Goal: Task Accomplishment & Management: Use online tool/utility

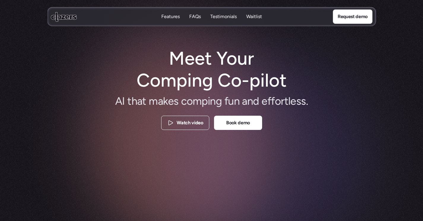
click at [51, 19] on icon at bounding box center [64, 17] width 26 height 10
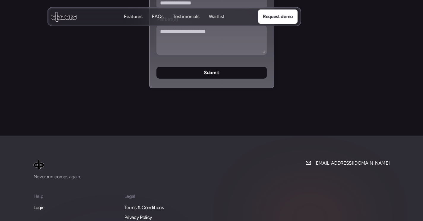
scroll to position [2563, 0]
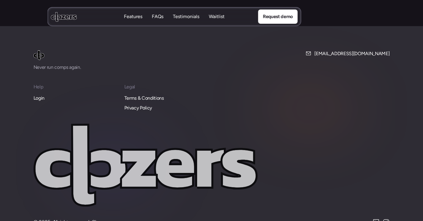
click at [36, 94] on p "Login" at bounding box center [39, 98] width 11 height 8
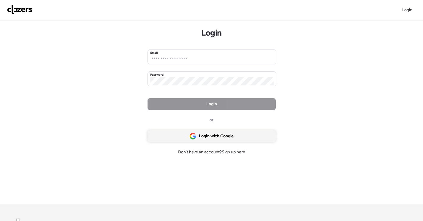
click at [220, 136] on span "Login with Google" at bounding box center [216, 136] width 35 height 6
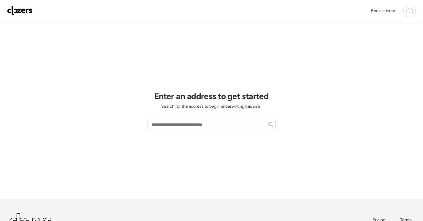
click at [409, 13] on icon at bounding box center [409, 10] width 7 height 7
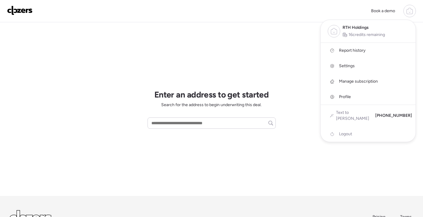
click at [195, 50] on div at bounding box center [211, 91] width 423 height 217
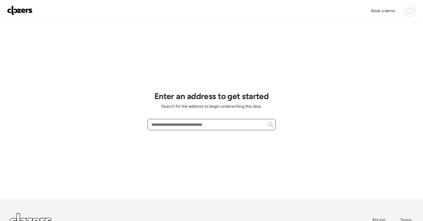
click at [179, 125] on input "text" at bounding box center [211, 124] width 123 height 8
paste input "**********"
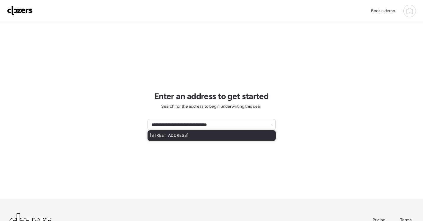
click at [206, 132] on div "[STREET_ADDRESS]" at bounding box center [211, 135] width 128 height 11
type input "**********"
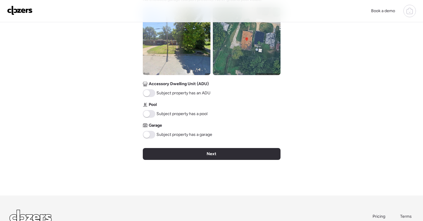
scroll to position [267, 0]
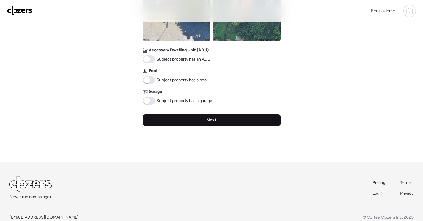
click at [214, 123] on div "Next" at bounding box center [212, 120] width 138 height 12
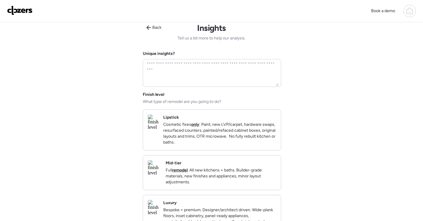
scroll to position [0, 0]
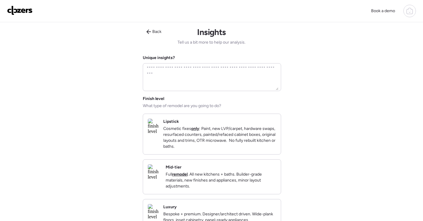
click at [220, 173] on div "Mid-tier Full remodel . All new kitchens + baths. Builder-grade materials, new …" at bounding box center [221, 176] width 110 height 25
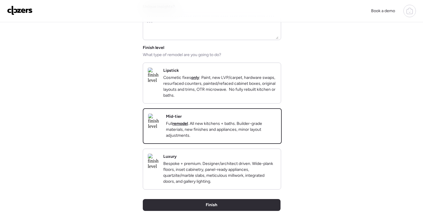
scroll to position [59, 0]
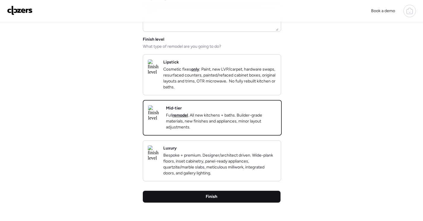
click at [252, 203] on div "Finish" at bounding box center [212, 197] width 138 height 12
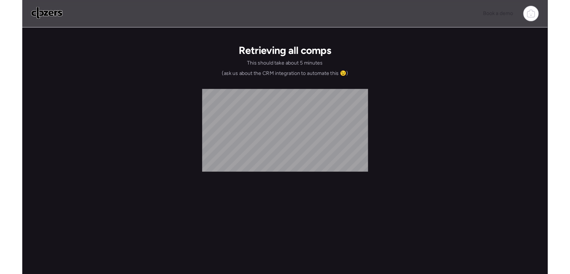
scroll to position [0, 0]
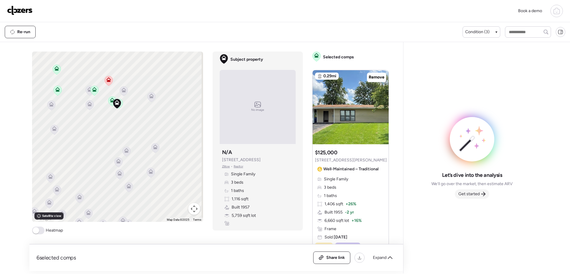
click at [423, 193] on span "Get started" at bounding box center [468, 194] width 21 height 6
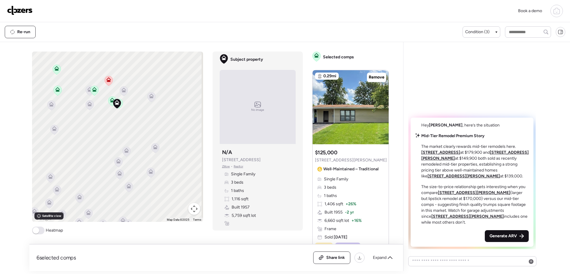
click at [423, 221] on span "Generate ARV" at bounding box center [502, 237] width 27 height 6
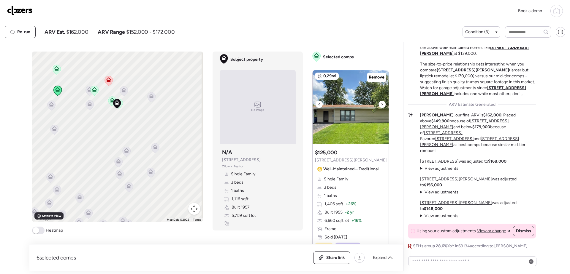
click at [361, 120] on img at bounding box center [350, 107] width 76 height 74
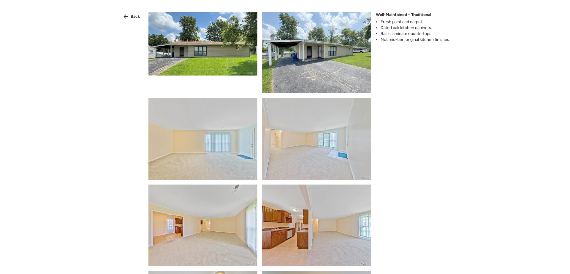
click at [226, 48] on img at bounding box center [202, 44] width 109 height 64
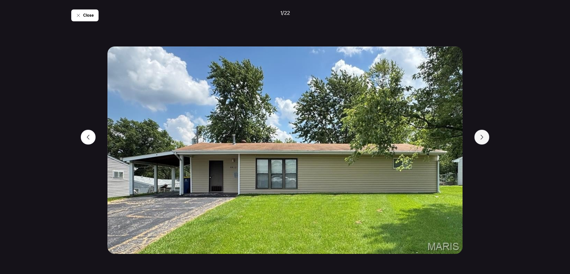
click at [423, 138] on div at bounding box center [481, 137] width 15 height 15
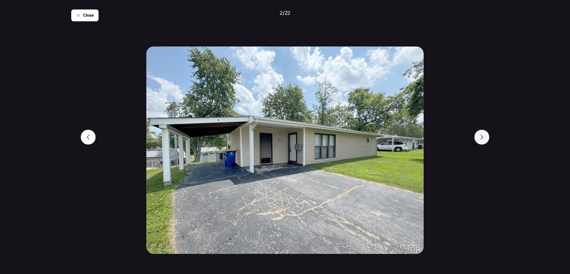
click at [423, 138] on div at bounding box center [481, 137] width 15 height 15
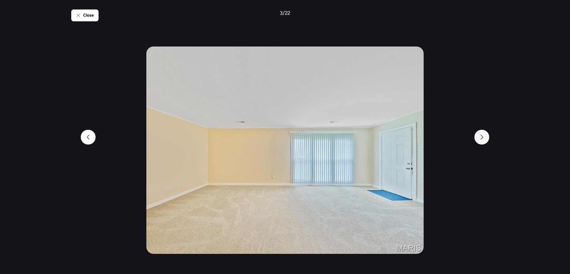
click at [423, 138] on div at bounding box center [481, 137] width 15 height 15
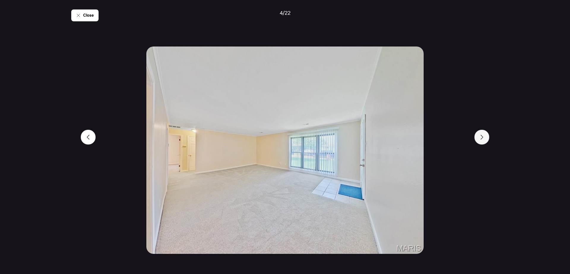
click at [423, 138] on div at bounding box center [481, 137] width 15 height 15
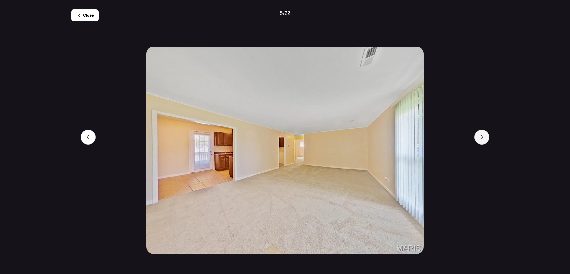
click at [423, 138] on div at bounding box center [481, 137] width 15 height 15
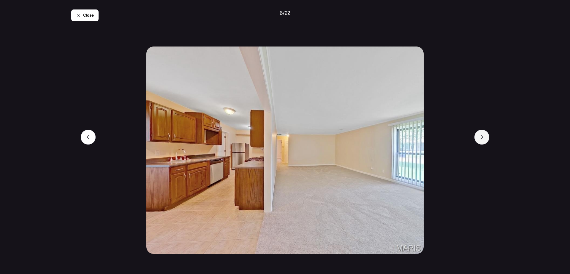
click at [423, 138] on div at bounding box center [481, 137] width 15 height 15
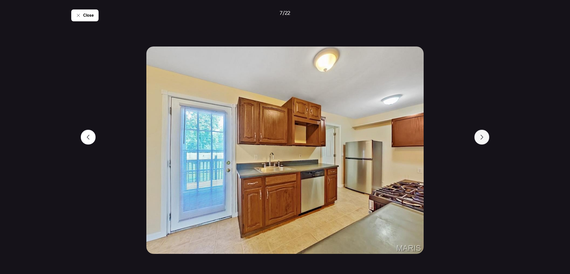
click at [423, 138] on div at bounding box center [481, 137] width 15 height 15
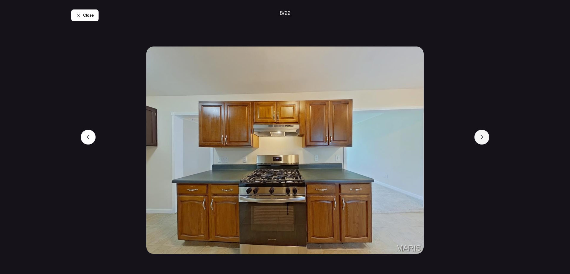
click at [423, 138] on div at bounding box center [481, 137] width 15 height 15
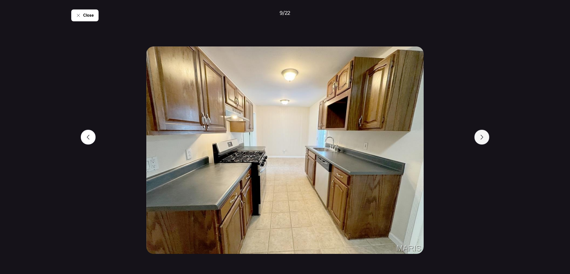
click at [423, 138] on div at bounding box center [481, 137] width 15 height 15
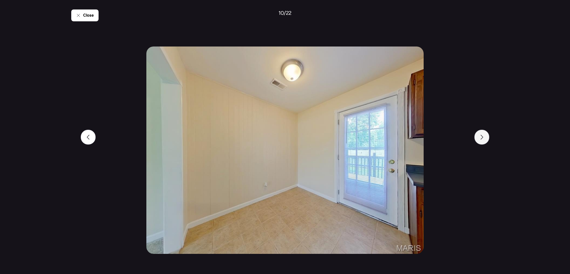
click at [423, 138] on div at bounding box center [481, 137] width 15 height 15
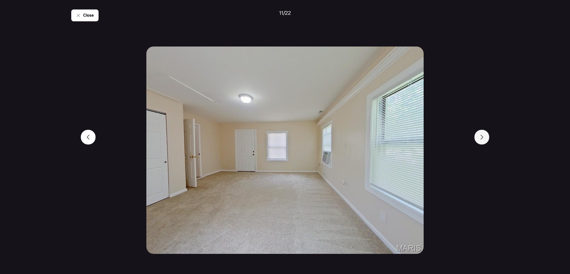
click at [423, 138] on div at bounding box center [481, 137] width 15 height 15
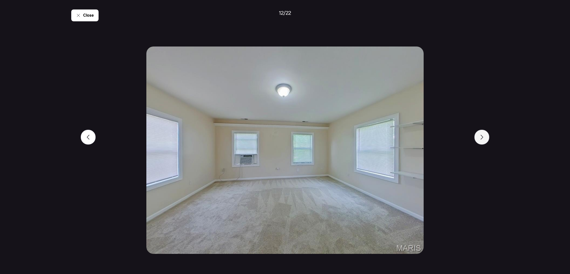
click at [423, 138] on div at bounding box center [481, 137] width 15 height 15
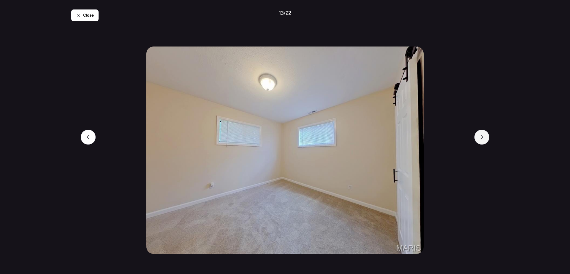
click at [423, 138] on div at bounding box center [481, 137] width 15 height 15
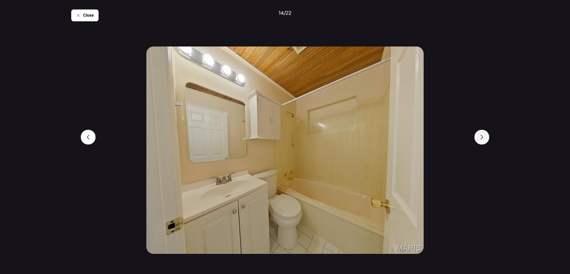
click at [423, 138] on div at bounding box center [481, 137] width 15 height 15
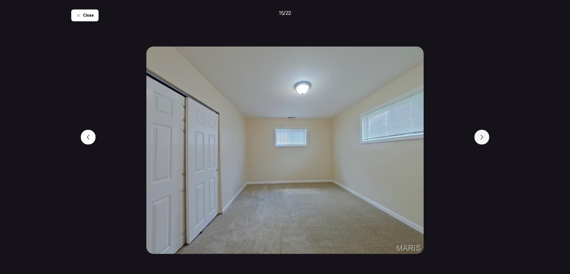
click at [423, 138] on div at bounding box center [481, 137] width 15 height 15
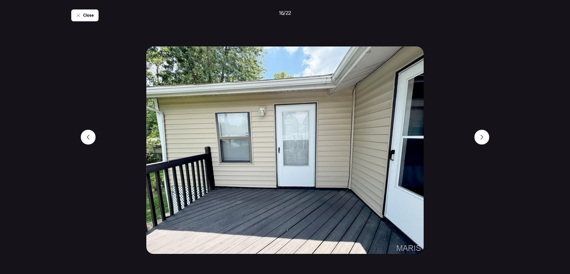
click at [79, 139] on div "Close 16 / 22" at bounding box center [284, 137] width 427 height 274
click at [88, 138] on icon at bounding box center [88, 137] width 5 height 5
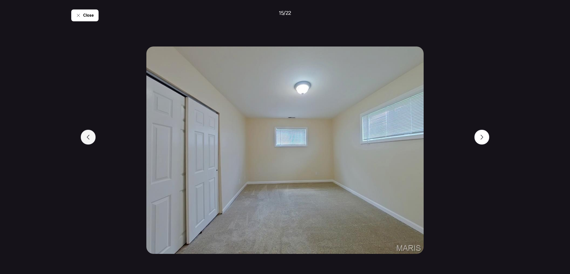
click at [88, 138] on icon at bounding box center [88, 137] width 5 height 5
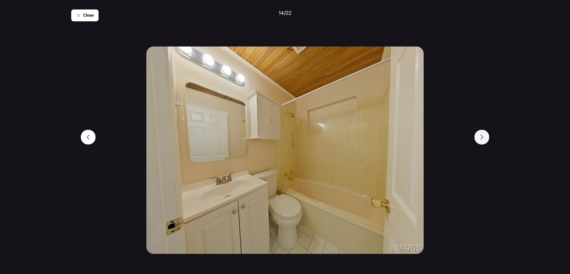
click at [423, 137] on div at bounding box center [481, 137] width 15 height 15
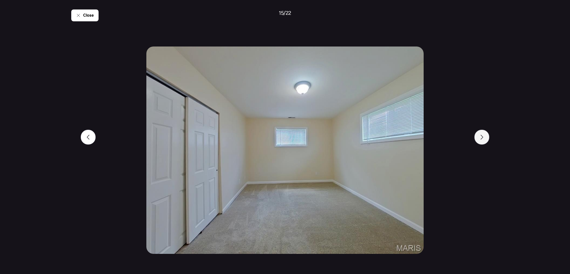
click at [423, 137] on div at bounding box center [481, 137] width 15 height 15
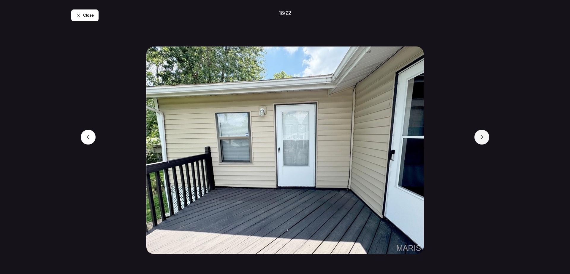
click at [423, 137] on div at bounding box center [481, 137] width 15 height 15
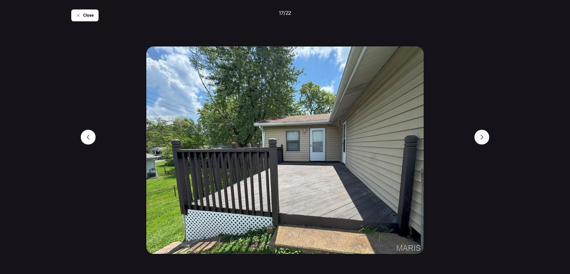
click at [423, 138] on div at bounding box center [481, 137] width 15 height 15
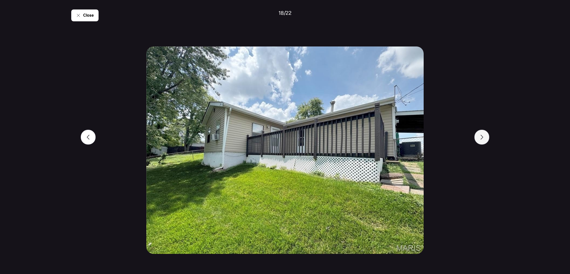
click at [423, 138] on div at bounding box center [481, 137] width 15 height 15
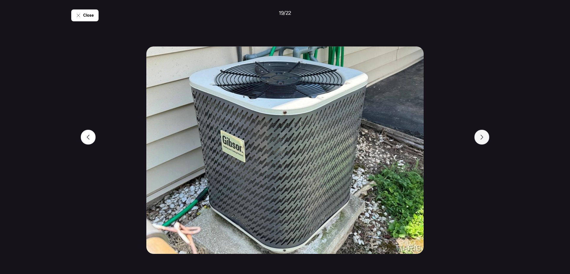
click at [423, 138] on div at bounding box center [481, 137] width 15 height 15
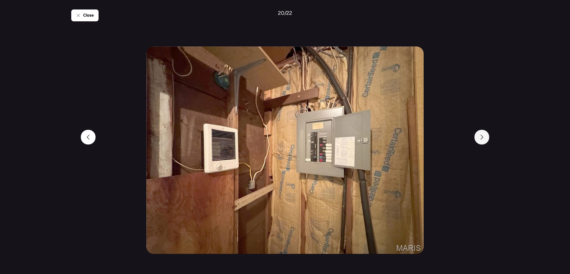
click at [423, 138] on div at bounding box center [481, 137] width 15 height 15
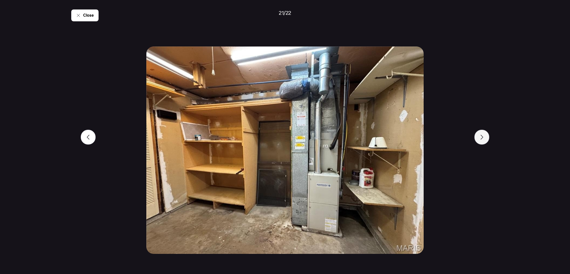
click at [423, 138] on div at bounding box center [481, 137] width 15 height 15
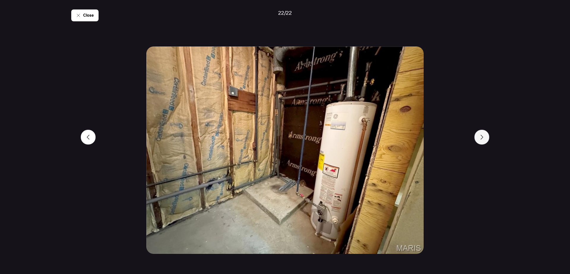
click at [423, 138] on div at bounding box center [481, 137] width 15 height 15
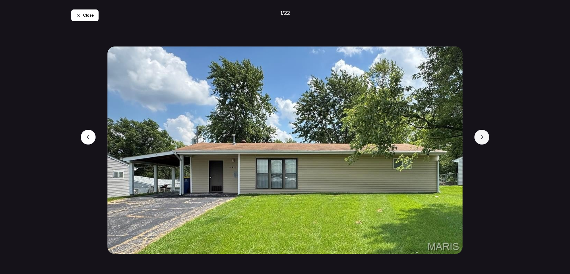
click at [423, 138] on div at bounding box center [481, 137] width 15 height 15
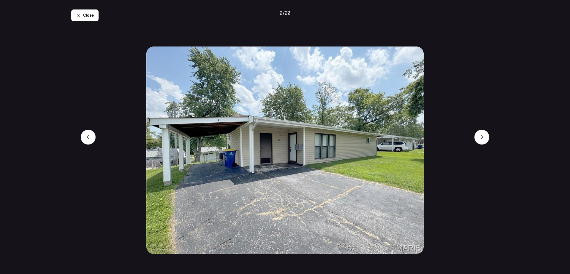
click at [75, 21] on div "Close 2 / 22" at bounding box center [284, 137] width 427 height 274
click at [92, 19] on div "Close" at bounding box center [84, 15] width 27 height 12
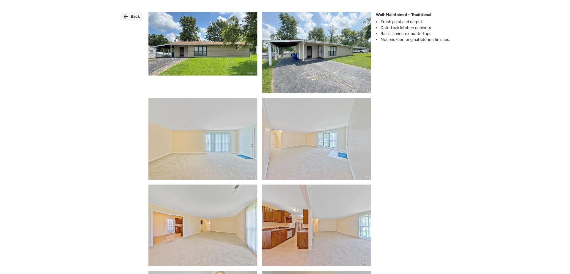
click at [130, 16] on div "Back" at bounding box center [132, 16] width 24 height 9
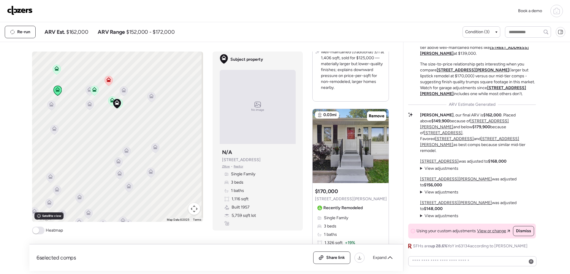
scroll to position [267, 0]
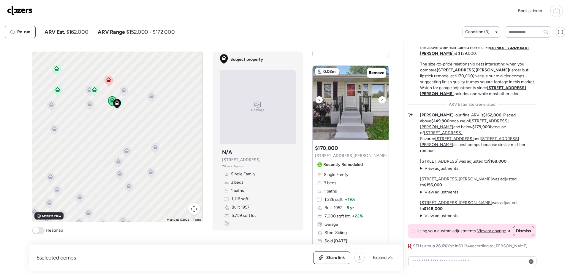
click at [361, 112] on img at bounding box center [350, 103] width 76 height 74
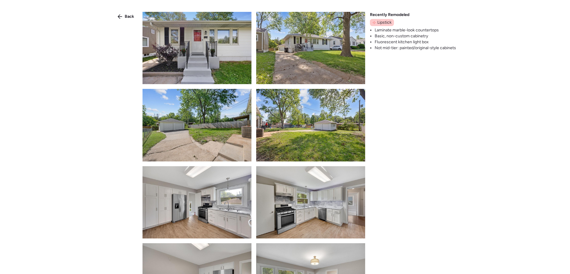
click at [192, 52] on img at bounding box center [196, 48] width 109 height 72
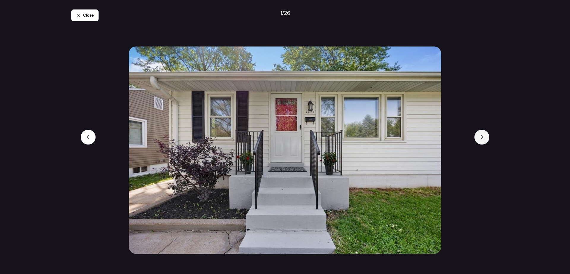
click at [423, 140] on div at bounding box center [481, 137] width 15 height 15
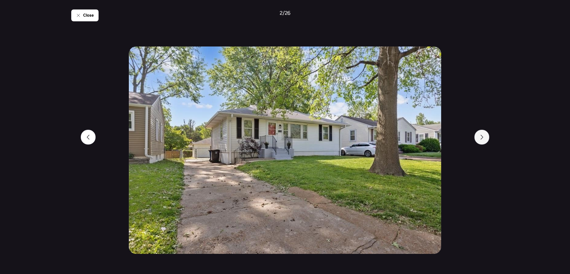
click at [423, 140] on div at bounding box center [481, 137] width 15 height 15
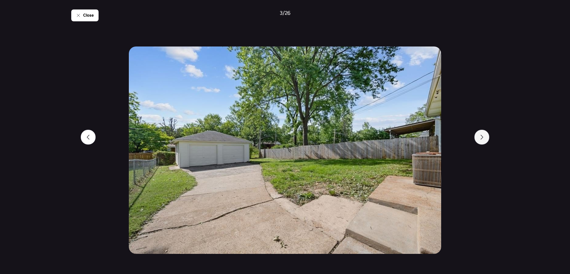
click at [423, 140] on div at bounding box center [481, 137] width 15 height 15
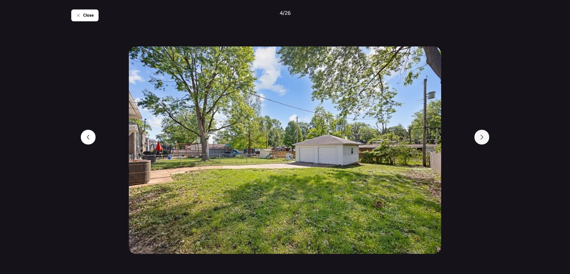
click at [423, 140] on div at bounding box center [481, 137] width 15 height 15
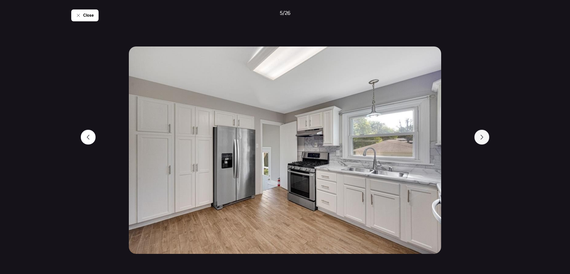
click at [423, 140] on div at bounding box center [481, 137] width 15 height 15
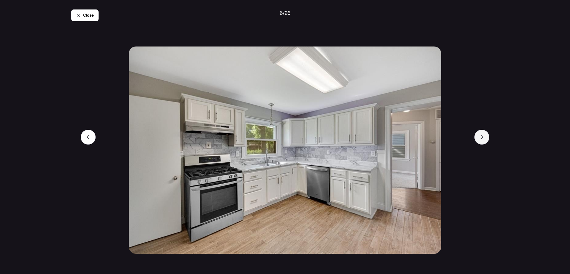
click at [423, 140] on div at bounding box center [481, 137] width 15 height 15
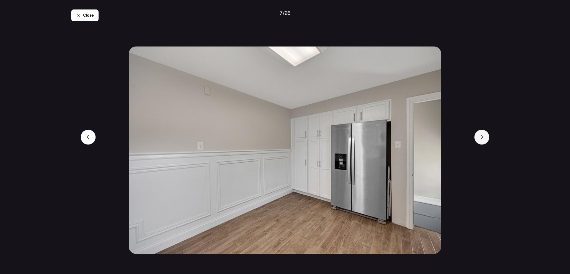
click at [423, 140] on div at bounding box center [481, 137] width 15 height 15
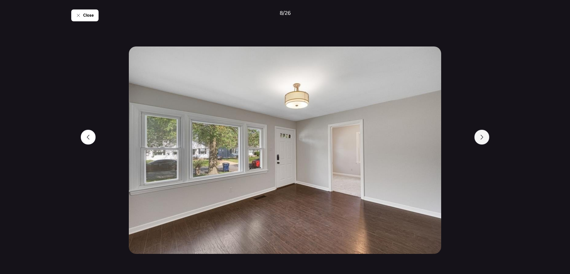
click at [423, 140] on div at bounding box center [481, 137] width 15 height 15
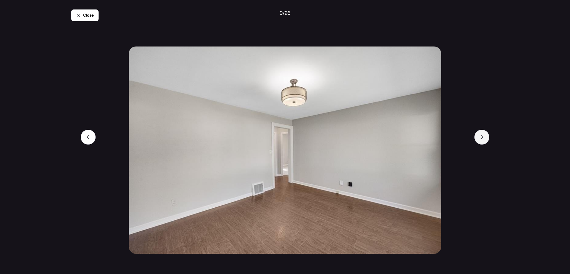
click at [423, 140] on div at bounding box center [481, 137] width 15 height 15
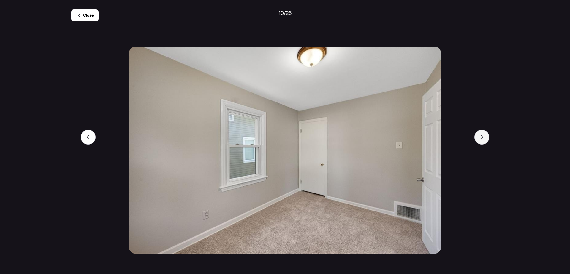
click at [423, 140] on div at bounding box center [481, 137] width 15 height 15
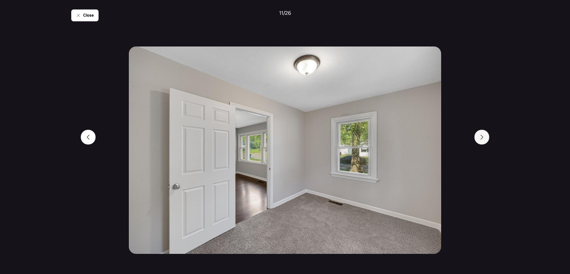
click at [423, 140] on div at bounding box center [481, 137] width 15 height 15
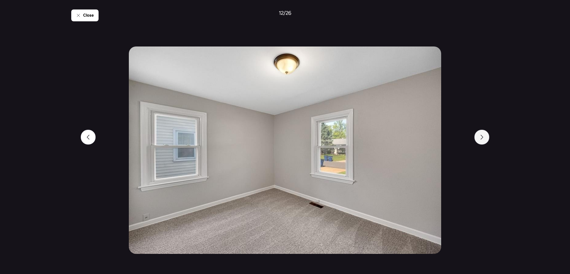
click at [423, 140] on div at bounding box center [481, 137] width 15 height 15
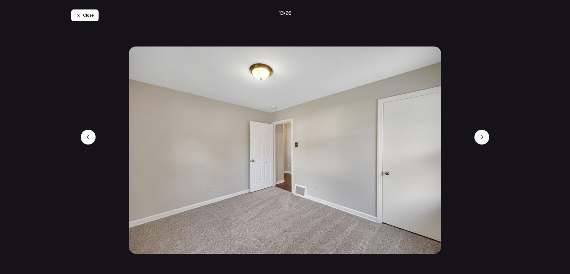
click at [423, 140] on div at bounding box center [481, 137] width 15 height 15
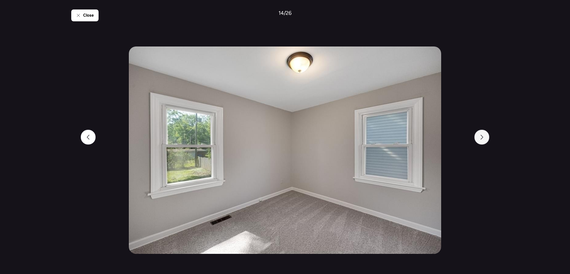
click at [423, 140] on div at bounding box center [481, 137] width 15 height 15
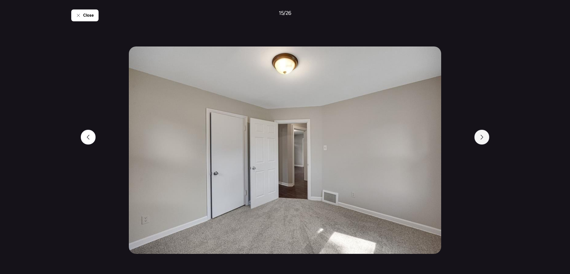
click at [423, 140] on div at bounding box center [481, 137] width 15 height 15
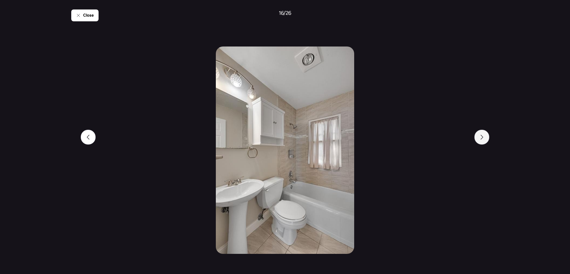
click at [423, 140] on div at bounding box center [481, 137] width 15 height 15
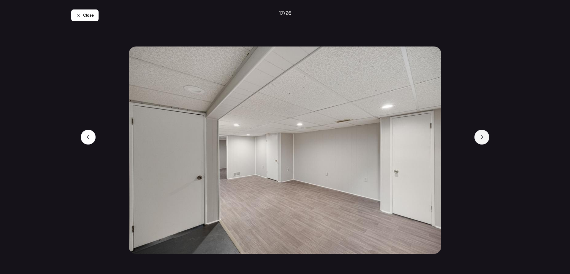
click at [423, 140] on div at bounding box center [481, 137] width 15 height 15
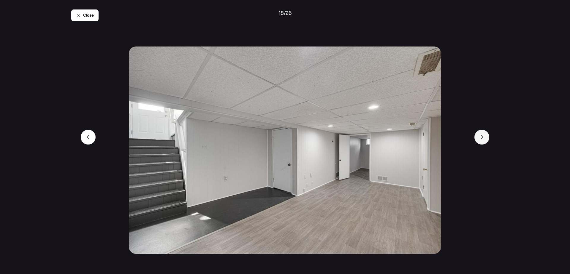
click at [423, 140] on div at bounding box center [481, 137] width 15 height 15
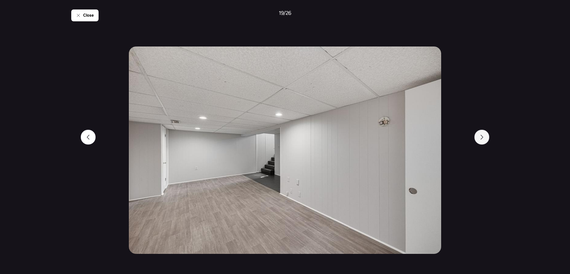
click at [423, 140] on div at bounding box center [481, 137] width 15 height 15
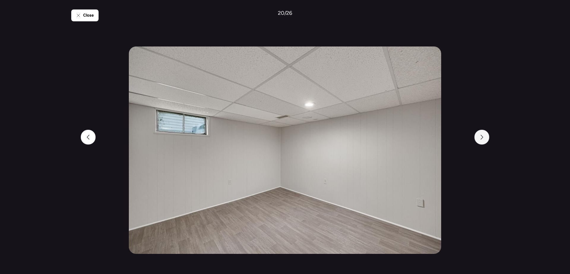
click at [423, 140] on div at bounding box center [481, 137] width 15 height 15
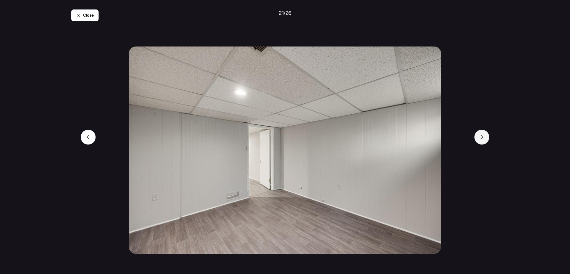
click at [423, 140] on div at bounding box center [481, 137] width 15 height 15
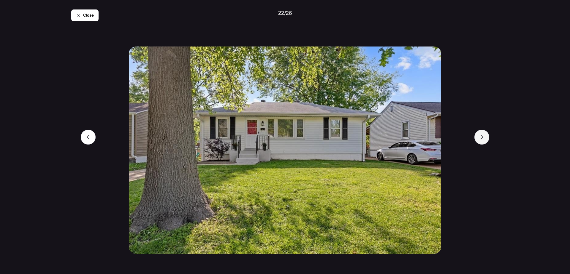
click at [423, 140] on div at bounding box center [481, 137] width 15 height 15
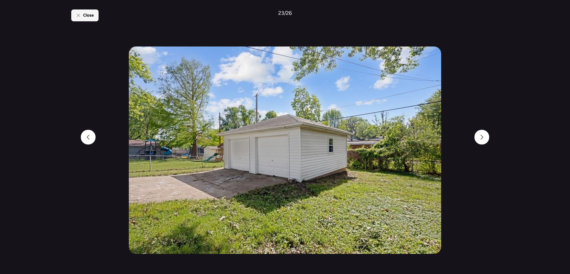
click at [80, 16] on icon at bounding box center [78, 15] width 5 height 5
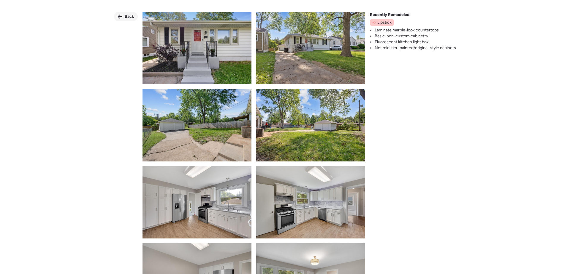
click at [132, 17] on span "Back" at bounding box center [129, 17] width 9 height 6
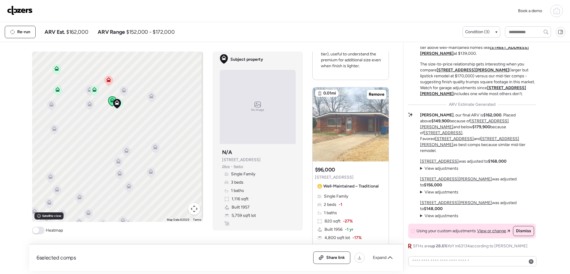
scroll to position [534, 0]
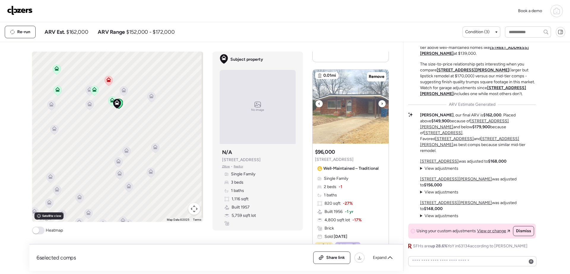
click at [344, 107] on img at bounding box center [350, 107] width 76 height 74
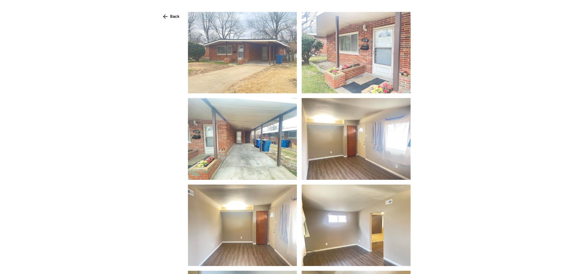
click at [246, 51] on img at bounding box center [242, 53] width 109 height 82
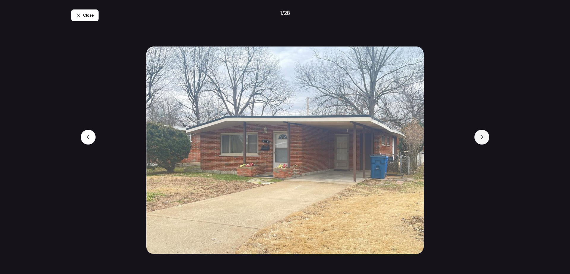
click at [423, 140] on div at bounding box center [481, 137] width 15 height 15
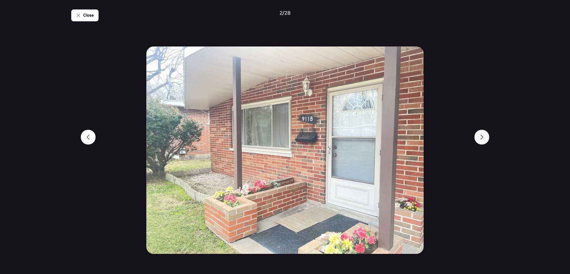
click at [423, 140] on div at bounding box center [481, 137] width 15 height 15
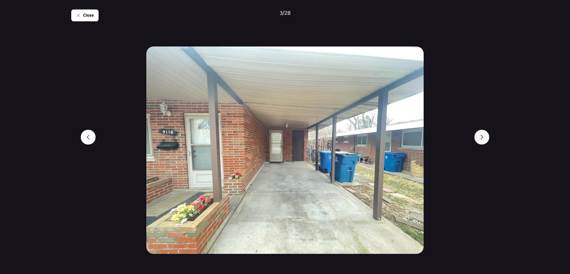
click at [423, 140] on div at bounding box center [481, 137] width 15 height 15
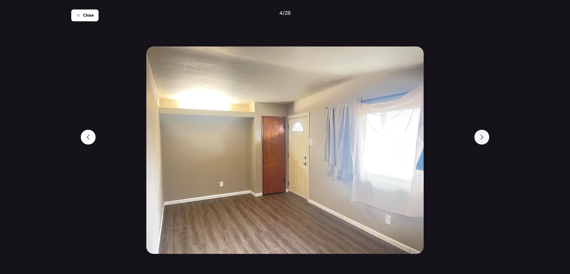
click at [423, 140] on div at bounding box center [481, 137] width 15 height 15
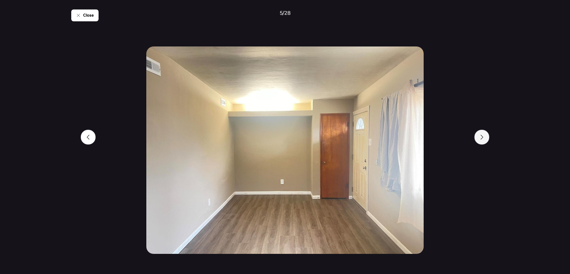
click at [423, 140] on div at bounding box center [481, 137] width 15 height 15
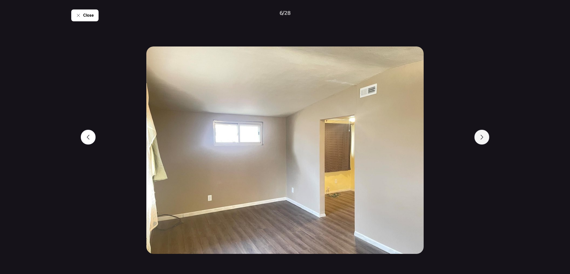
click at [423, 140] on div at bounding box center [481, 137] width 15 height 15
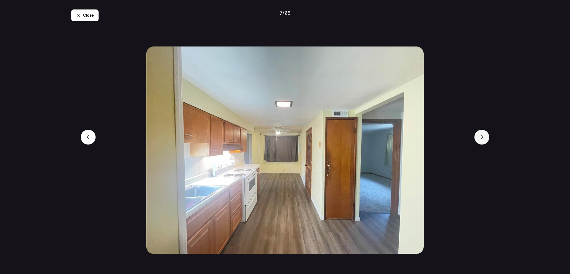
click at [423, 142] on div at bounding box center [481, 137] width 15 height 15
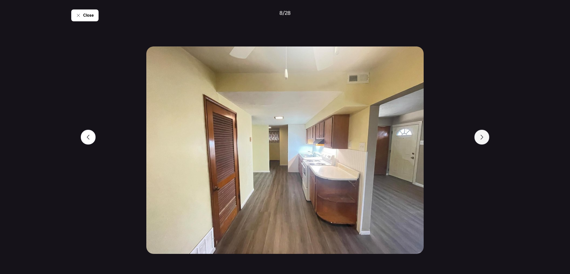
click at [423, 142] on div at bounding box center [481, 137] width 15 height 15
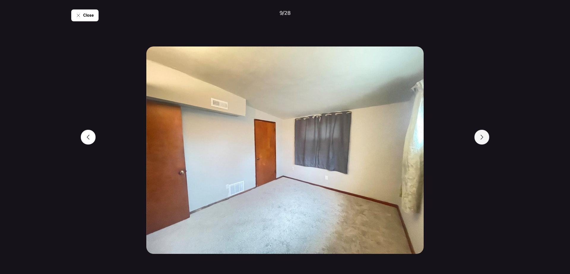
click at [423, 142] on div at bounding box center [481, 137] width 15 height 15
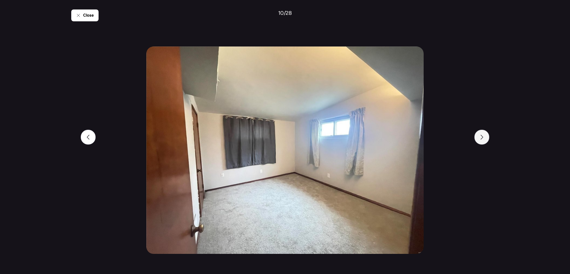
click at [423, 142] on div at bounding box center [481, 137] width 15 height 15
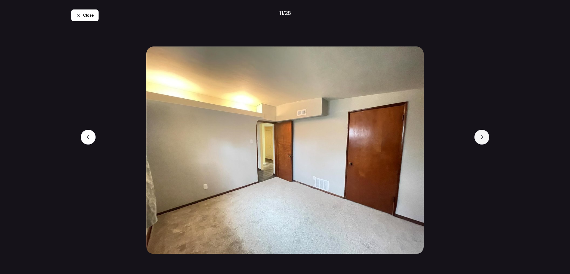
click at [423, 142] on div at bounding box center [481, 137] width 15 height 15
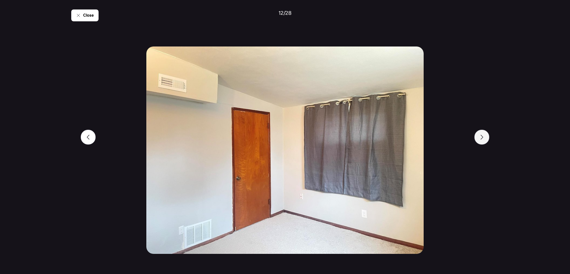
click at [423, 142] on div at bounding box center [481, 137] width 15 height 15
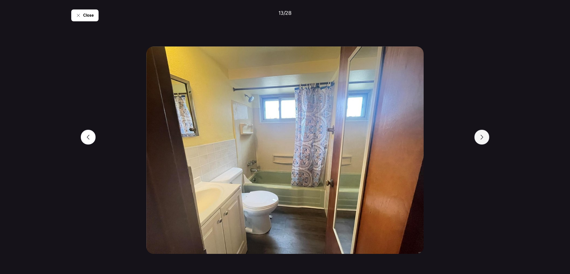
click at [423, 142] on div at bounding box center [481, 137] width 15 height 15
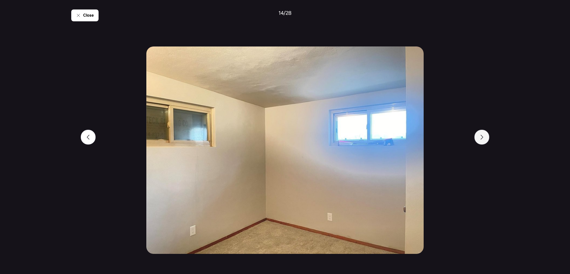
click at [423, 142] on div at bounding box center [481, 137] width 15 height 15
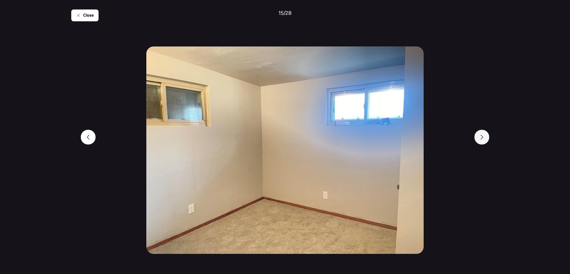
click at [423, 142] on div at bounding box center [481, 137] width 15 height 15
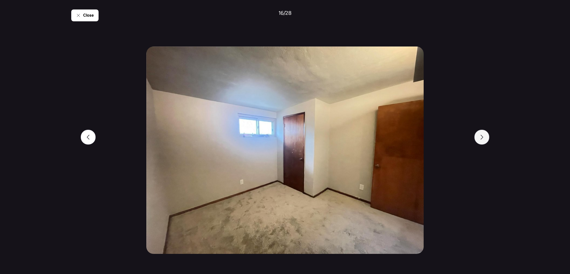
click at [423, 142] on div at bounding box center [481, 137] width 15 height 15
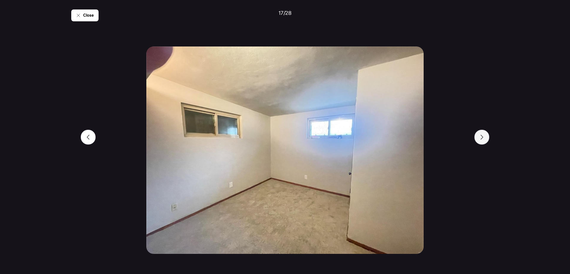
click at [423, 142] on div at bounding box center [481, 137] width 15 height 15
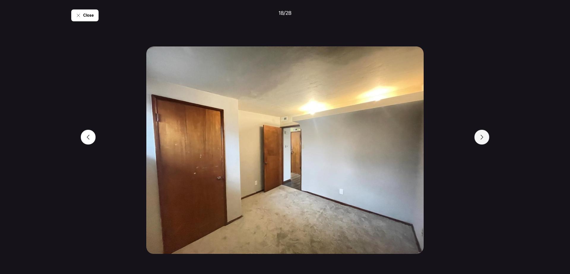
click at [423, 142] on div at bounding box center [481, 137] width 15 height 15
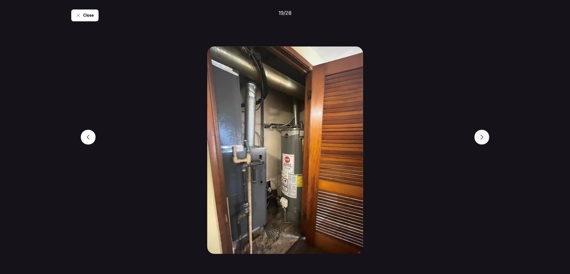
click at [423, 142] on div at bounding box center [481, 137] width 15 height 15
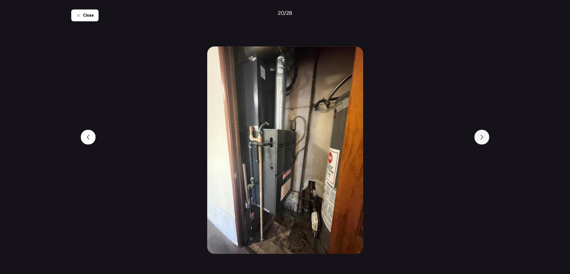
click at [423, 142] on div at bounding box center [481, 137] width 15 height 15
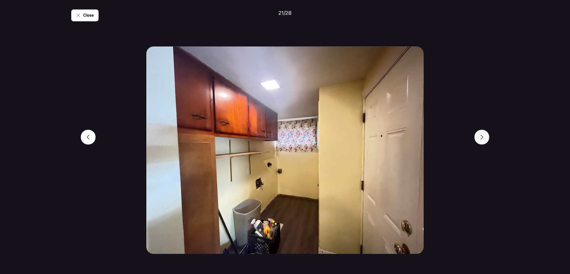
click at [423, 142] on div at bounding box center [481, 137] width 15 height 15
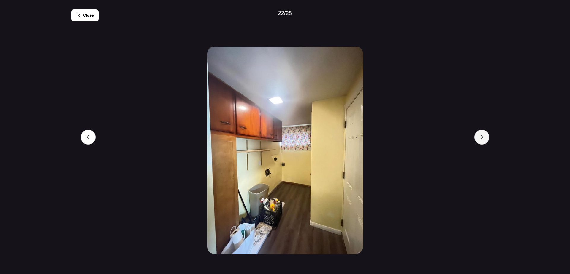
click at [423, 142] on div at bounding box center [481, 137] width 15 height 15
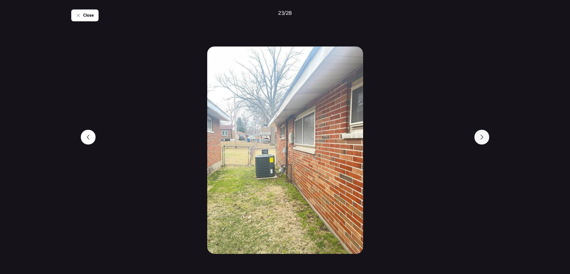
click at [423, 142] on div at bounding box center [481, 137] width 15 height 15
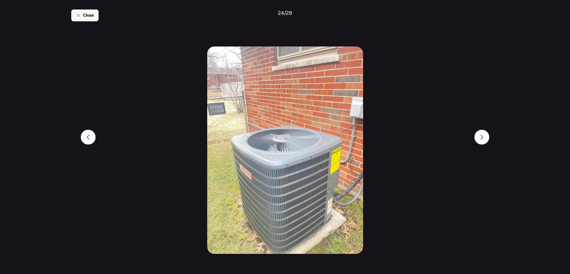
click at [85, 17] on span "Close" at bounding box center [88, 15] width 11 height 6
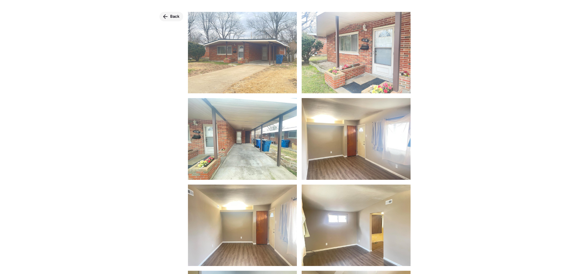
click at [172, 14] on span "Back" at bounding box center [174, 17] width 9 height 6
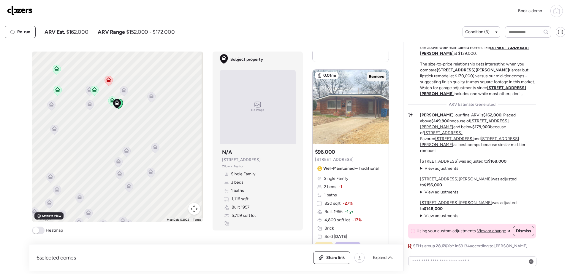
click at [374, 76] on span "Remove" at bounding box center [377, 77] width 16 height 6
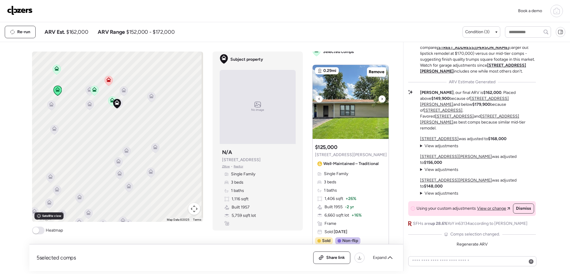
scroll to position [0, 0]
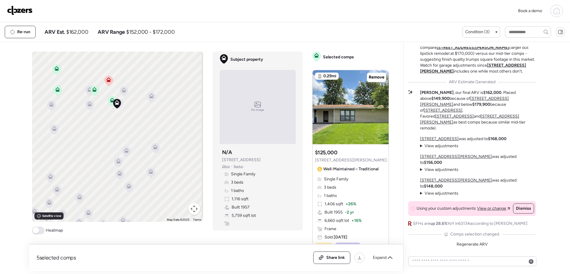
click at [107, 81] on icon at bounding box center [109, 81] width 4 height 2
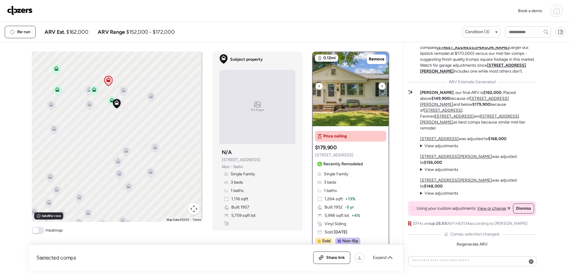
click at [351, 112] on img at bounding box center [350, 89] width 76 height 74
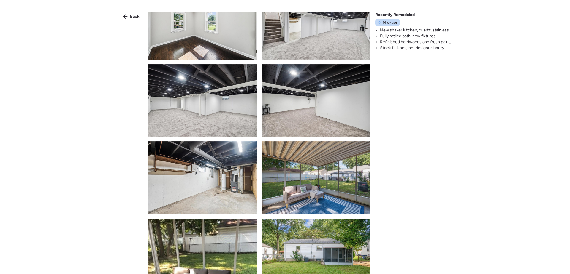
scroll to position [594, 0]
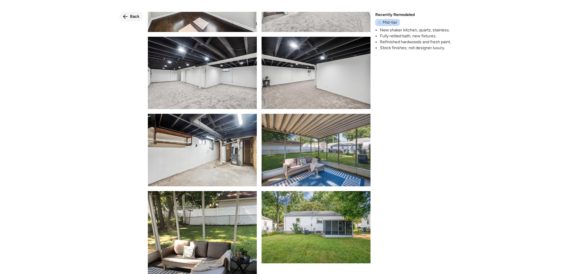
click at [128, 17] on div "Back" at bounding box center [131, 16] width 24 height 9
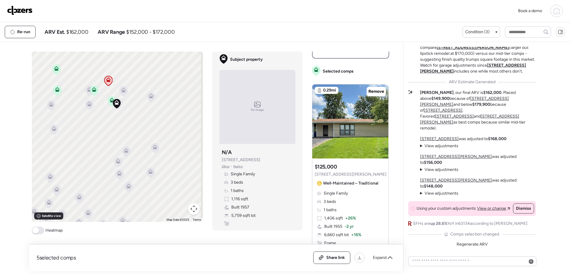
scroll to position [401, 0]
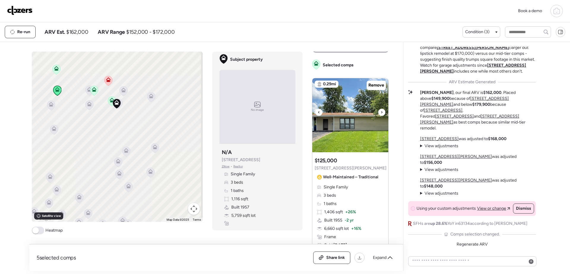
click at [344, 109] on img at bounding box center [350, 115] width 76 height 74
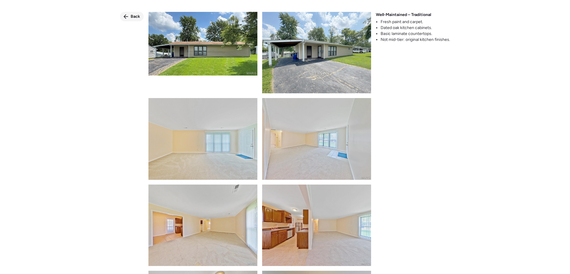
click at [134, 18] on span "Back" at bounding box center [135, 17] width 9 height 6
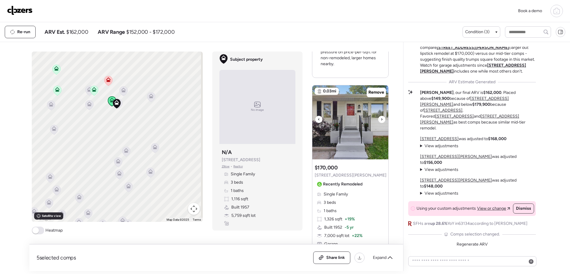
scroll to position [637, 0]
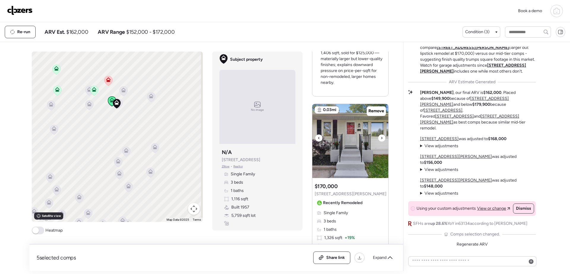
click at [350, 158] on img at bounding box center [350, 141] width 76 height 74
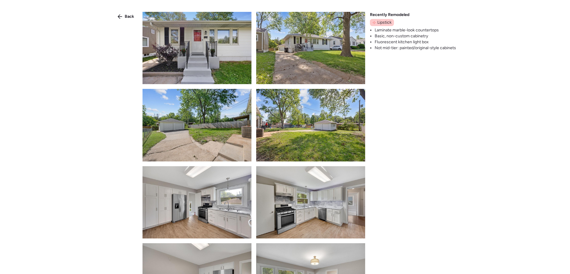
click at [200, 54] on img at bounding box center [196, 48] width 109 height 72
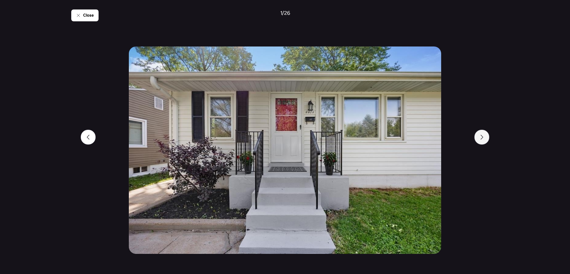
click at [423, 138] on icon at bounding box center [481, 137] width 5 height 5
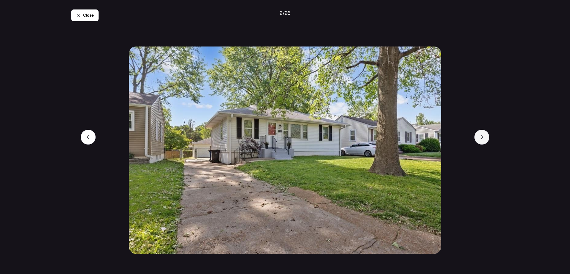
click at [423, 138] on icon at bounding box center [481, 137] width 5 height 5
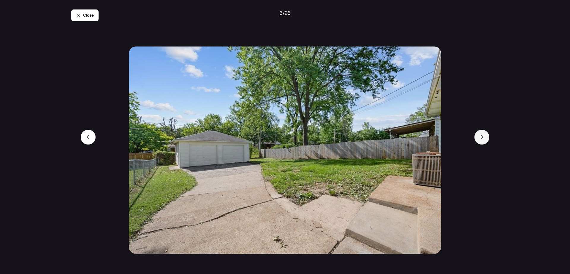
click at [423, 138] on icon at bounding box center [481, 137] width 5 height 5
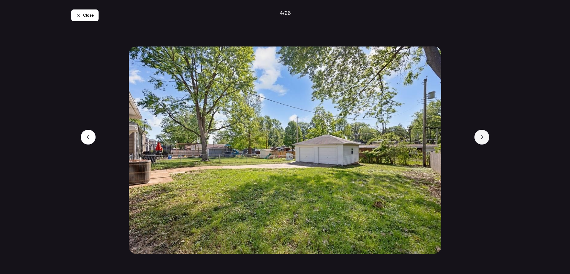
click at [423, 139] on icon at bounding box center [481, 137] width 5 height 5
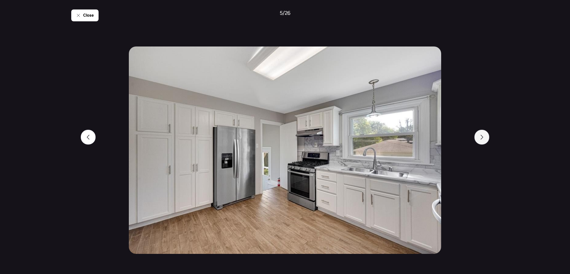
click at [423, 139] on icon at bounding box center [481, 137] width 5 height 5
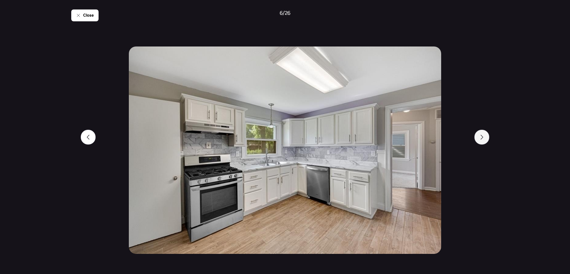
click at [423, 139] on icon at bounding box center [481, 137] width 5 height 5
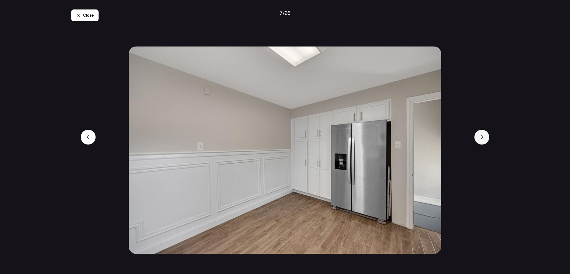
click at [423, 139] on icon at bounding box center [481, 137] width 5 height 5
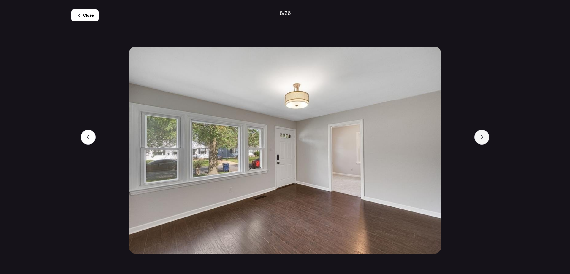
click at [423, 139] on icon at bounding box center [481, 137] width 5 height 5
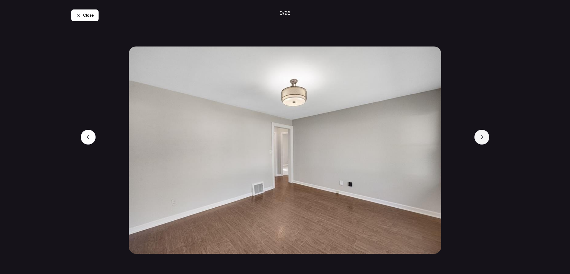
click at [423, 139] on icon at bounding box center [481, 137] width 5 height 5
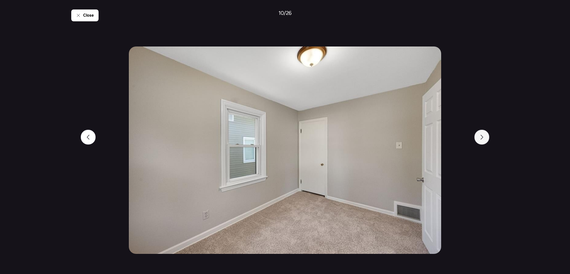
click at [423, 139] on icon at bounding box center [481, 137] width 5 height 5
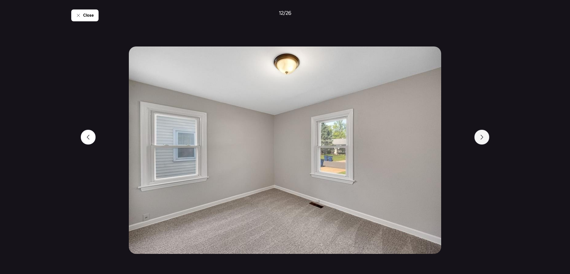
click at [423, 139] on icon at bounding box center [481, 137] width 5 height 5
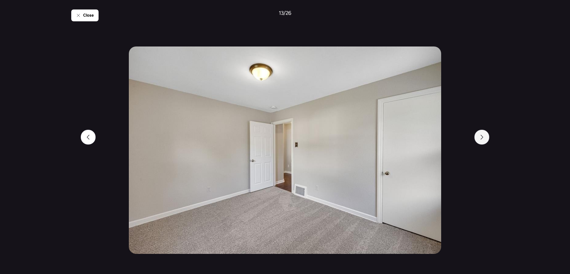
click at [423, 139] on icon at bounding box center [481, 137] width 5 height 5
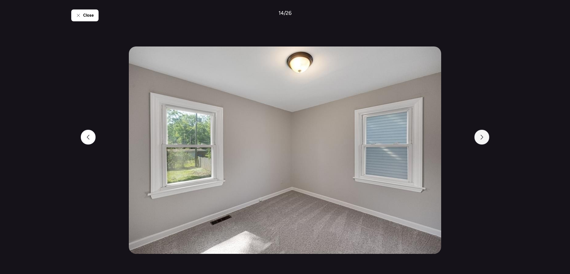
click at [423, 139] on icon at bounding box center [481, 137] width 5 height 5
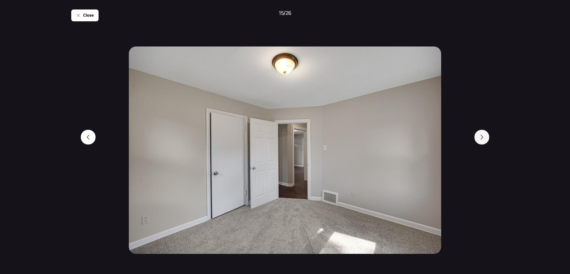
click at [423, 139] on icon at bounding box center [481, 137] width 5 height 5
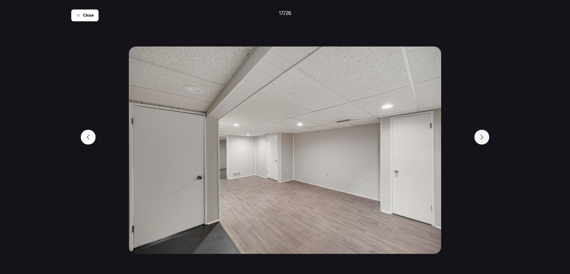
click at [423, 140] on div at bounding box center [481, 137] width 15 height 15
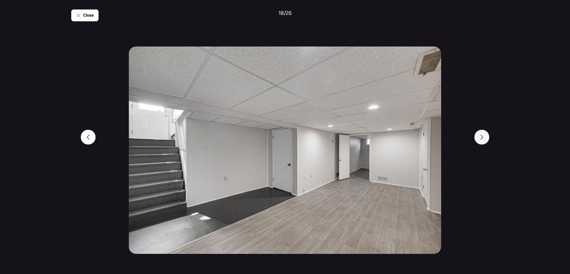
click at [423, 140] on div at bounding box center [481, 137] width 15 height 15
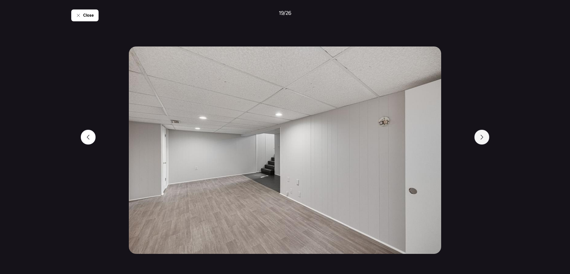
click at [423, 140] on div at bounding box center [481, 137] width 15 height 15
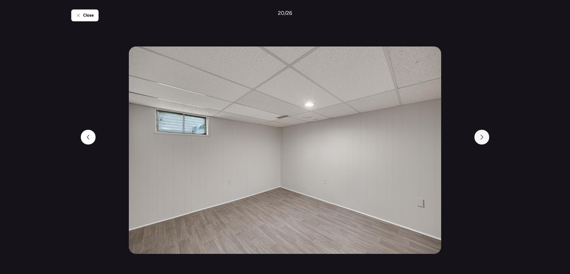
click at [423, 140] on div at bounding box center [481, 137] width 15 height 15
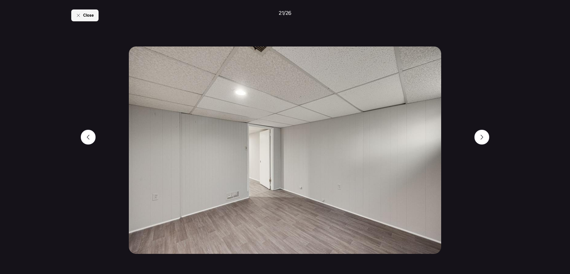
click at [82, 14] on div "Close" at bounding box center [84, 15] width 27 height 12
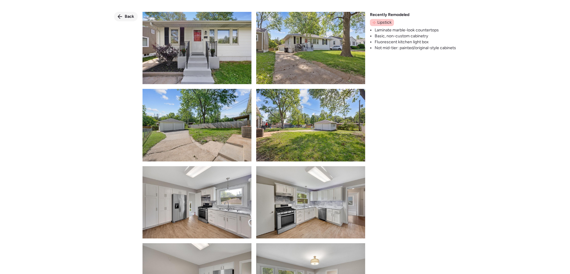
click at [125, 15] on span "Back" at bounding box center [129, 17] width 9 height 6
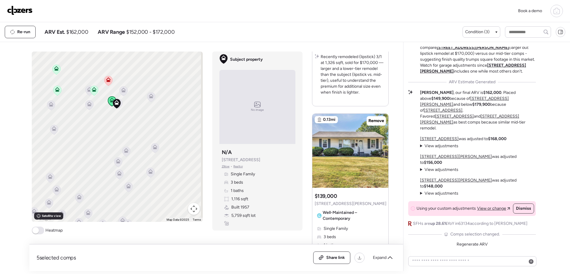
scroll to position [905, 0]
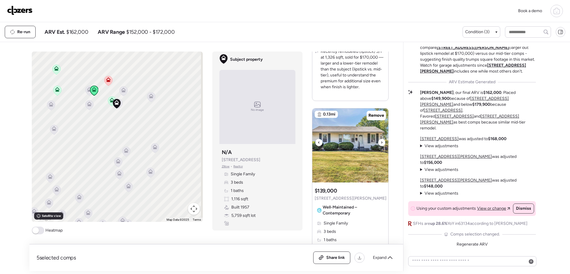
click at [359, 141] on img at bounding box center [350, 146] width 76 height 74
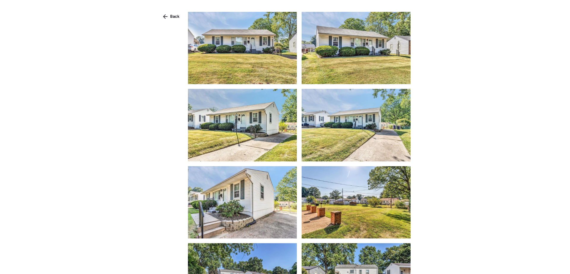
click at [267, 56] on img at bounding box center [242, 48] width 109 height 72
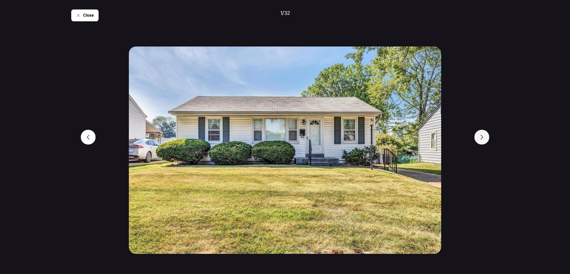
click at [423, 139] on icon at bounding box center [481, 137] width 5 height 5
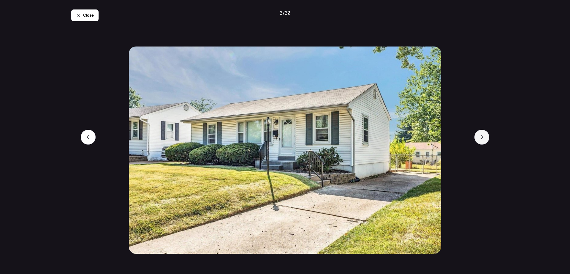
click at [423, 139] on icon at bounding box center [481, 137] width 5 height 5
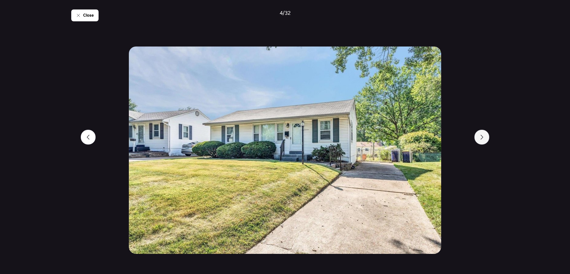
click at [423, 139] on icon at bounding box center [481, 137] width 5 height 5
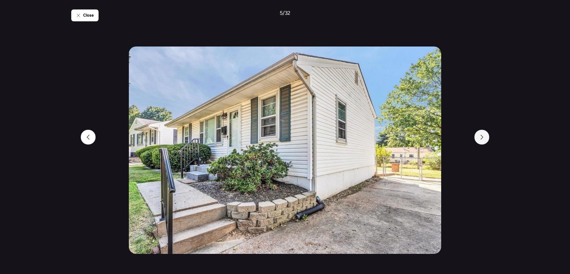
click at [423, 139] on icon at bounding box center [481, 137] width 5 height 5
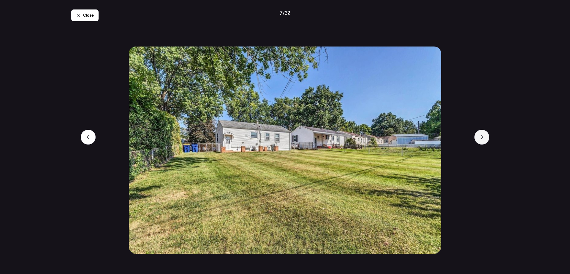
click at [423, 139] on icon at bounding box center [481, 137] width 5 height 5
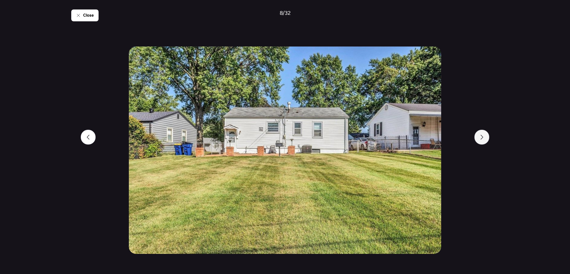
click at [423, 139] on icon at bounding box center [481, 137] width 5 height 5
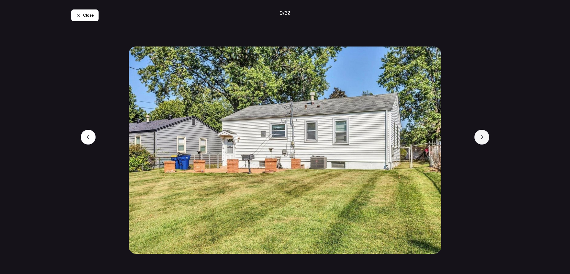
click at [423, 139] on icon at bounding box center [481, 137] width 5 height 5
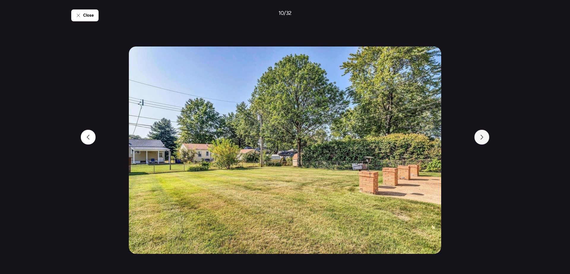
click at [423, 139] on icon at bounding box center [481, 137] width 5 height 5
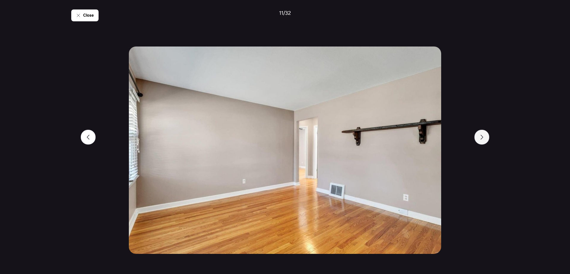
click at [423, 139] on icon at bounding box center [481, 137] width 5 height 5
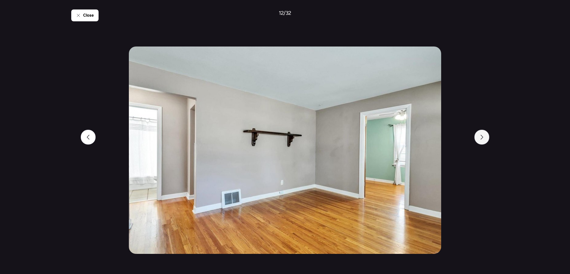
click at [423, 139] on icon at bounding box center [481, 137] width 5 height 5
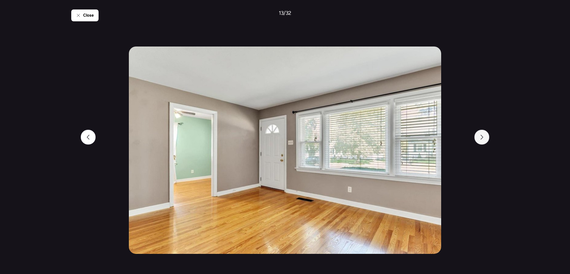
click at [423, 139] on icon at bounding box center [481, 137] width 5 height 5
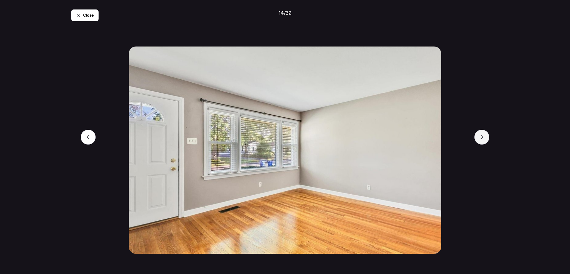
click at [423, 139] on icon at bounding box center [481, 137] width 5 height 5
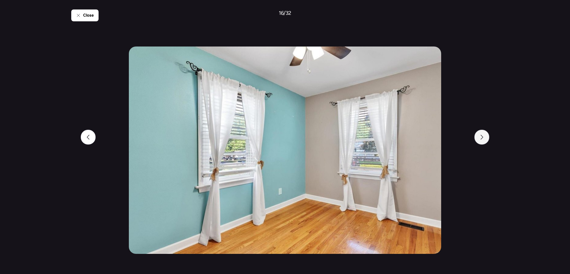
click at [423, 139] on icon at bounding box center [481, 137] width 5 height 5
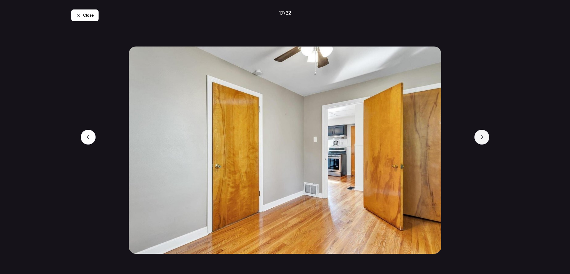
click at [423, 139] on icon at bounding box center [481, 137] width 5 height 5
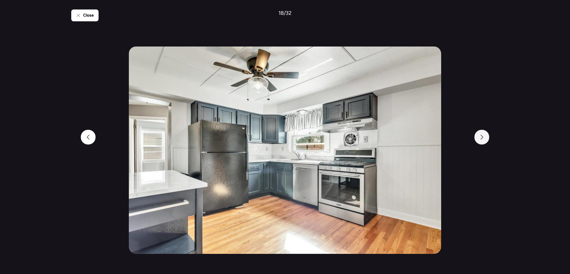
click at [423, 139] on icon at bounding box center [481, 137] width 5 height 5
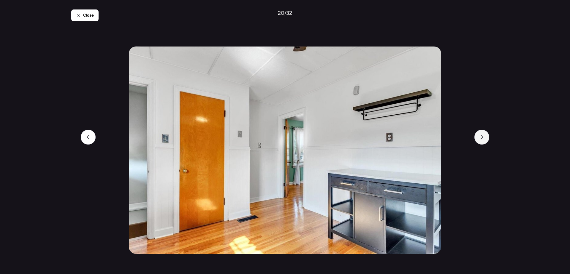
click at [423, 139] on icon at bounding box center [481, 137] width 5 height 5
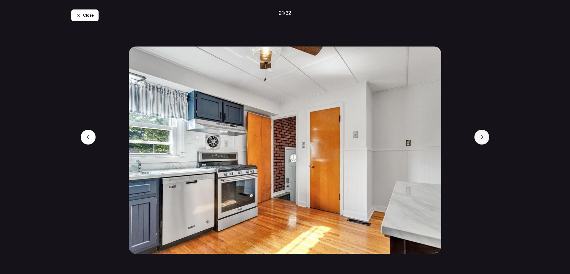
click at [423, 139] on icon at bounding box center [481, 137] width 5 height 5
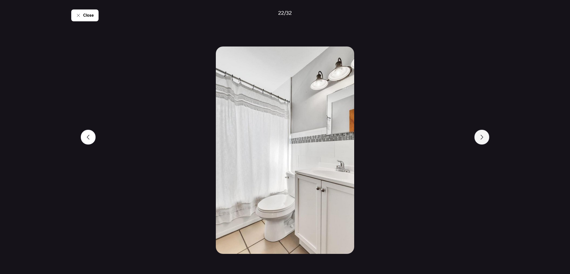
click at [423, 139] on icon at bounding box center [481, 137] width 5 height 5
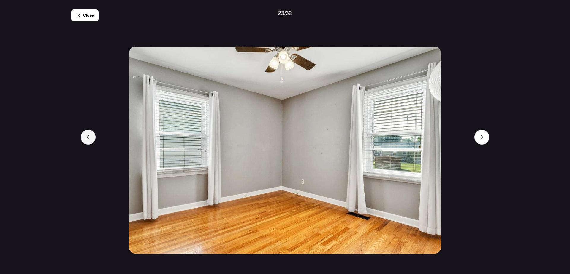
click at [92, 140] on div at bounding box center [88, 137] width 15 height 15
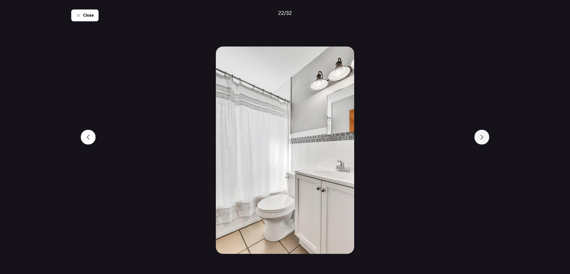
click at [423, 137] on icon at bounding box center [481, 137] width 5 height 5
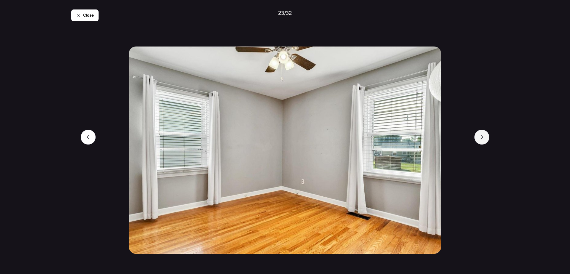
click at [423, 137] on icon at bounding box center [481, 137] width 5 height 5
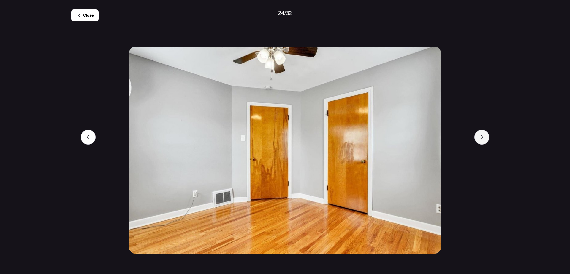
click at [423, 137] on icon at bounding box center [481, 137] width 5 height 5
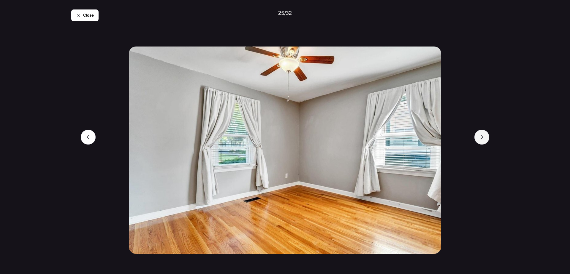
click at [423, 137] on icon at bounding box center [481, 137] width 5 height 5
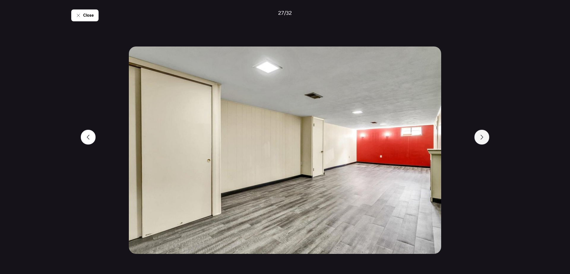
click at [423, 137] on icon at bounding box center [481, 137] width 5 height 5
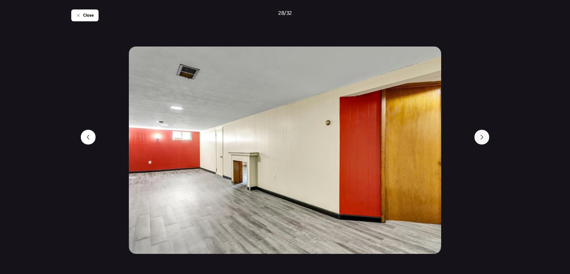
click at [423, 137] on icon at bounding box center [481, 137] width 5 height 5
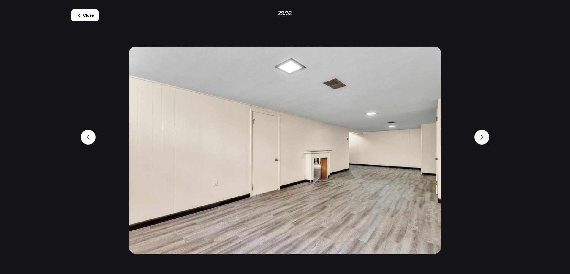
click at [423, 137] on icon at bounding box center [481, 137] width 5 height 5
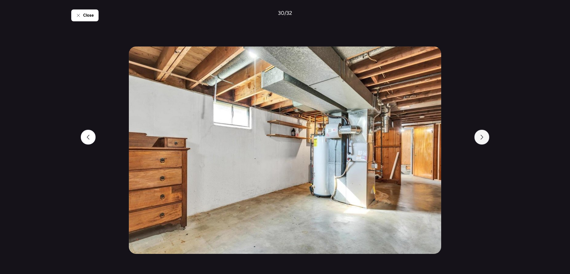
click at [423, 137] on icon at bounding box center [481, 137] width 5 height 5
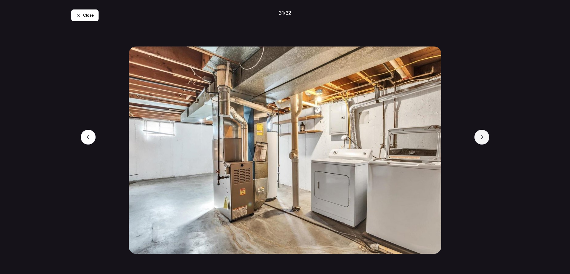
click at [423, 137] on icon at bounding box center [481, 137] width 5 height 5
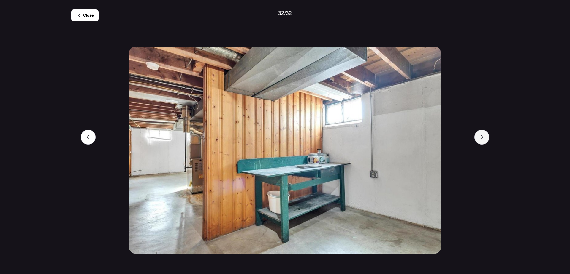
click at [423, 137] on icon at bounding box center [481, 137] width 5 height 5
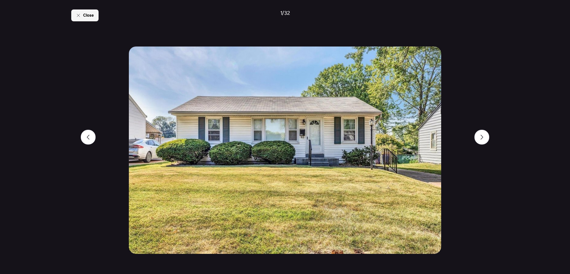
click at [86, 18] on span "Close" at bounding box center [88, 15] width 11 height 6
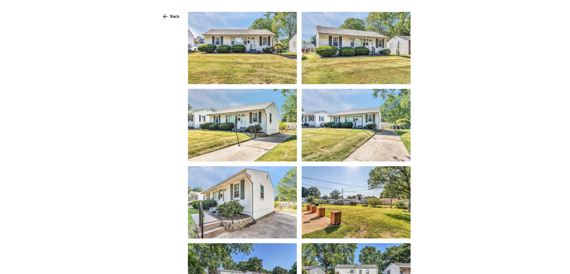
click at [181, 21] on div "Back" at bounding box center [171, 16] width 24 height 9
click at [173, 17] on span "Back" at bounding box center [174, 17] width 9 height 6
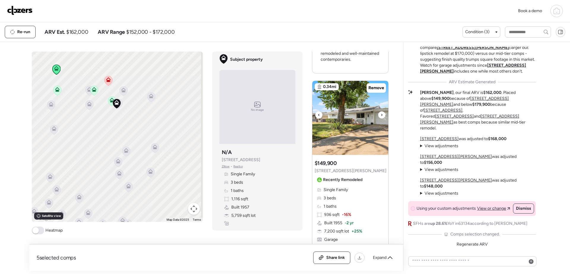
scroll to position [1201, 0]
click at [359, 135] on img at bounding box center [350, 117] width 76 height 74
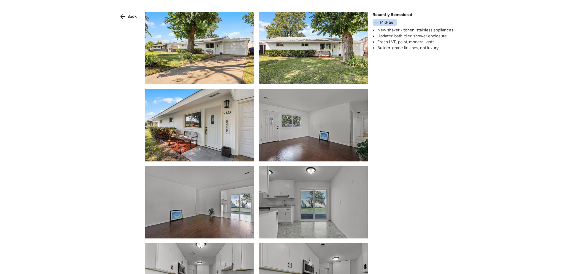
click at [214, 52] on img at bounding box center [199, 48] width 109 height 72
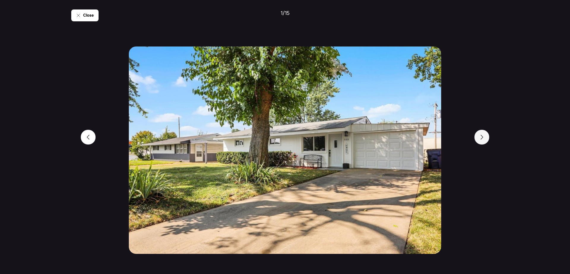
click at [423, 138] on icon at bounding box center [481, 137] width 5 height 5
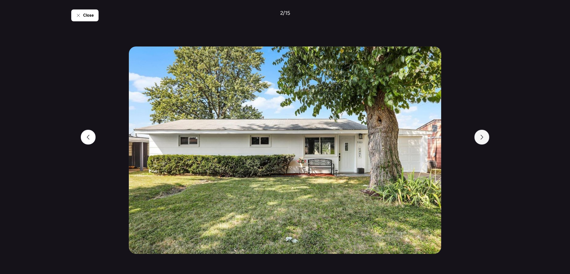
click at [423, 138] on icon at bounding box center [481, 137] width 5 height 5
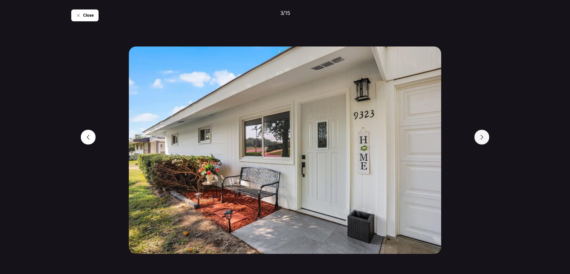
click at [423, 138] on icon at bounding box center [481, 137] width 5 height 5
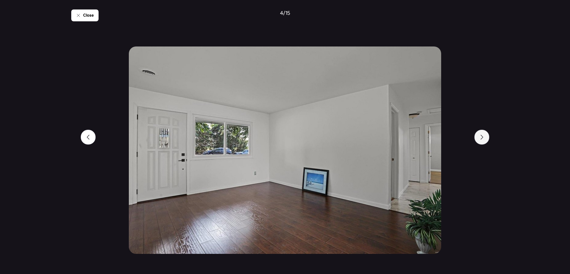
click at [423, 138] on icon at bounding box center [481, 137] width 5 height 5
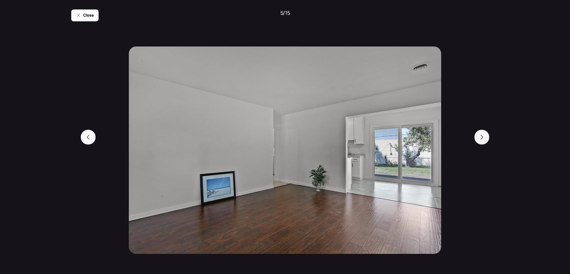
click at [423, 138] on icon at bounding box center [481, 137] width 5 height 5
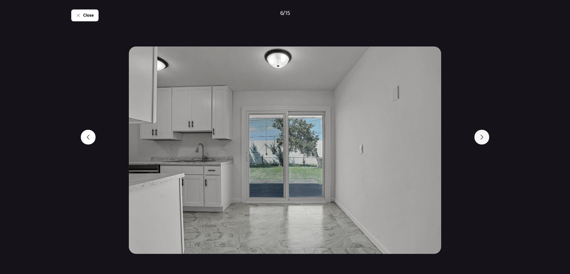
click at [423, 138] on icon at bounding box center [481, 137] width 5 height 5
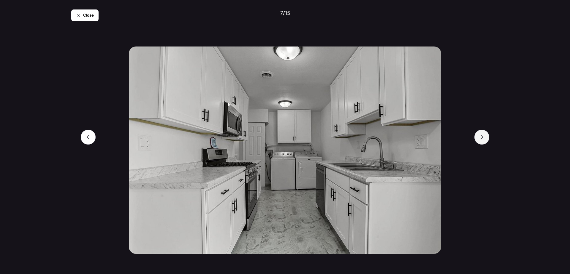
click at [423, 138] on icon at bounding box center [481, 137] width 5 height 5
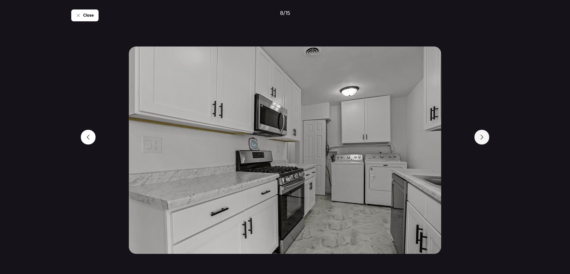
click at [423, 138] on icon at bounding box center [481, 137] width 5 height 5
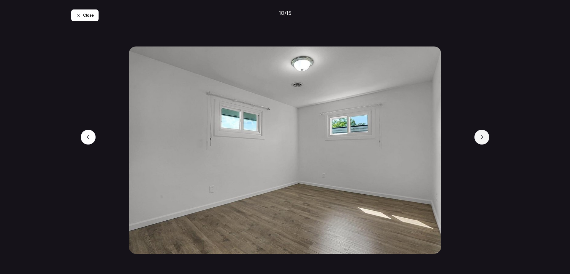
click at [423, 138] on icon at bounding box center [481, 137] width 5 height 5
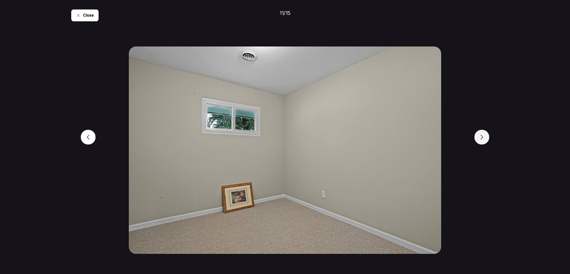
click at [423, 138] on icon at bounding box center [481, 137] width 5 height 5
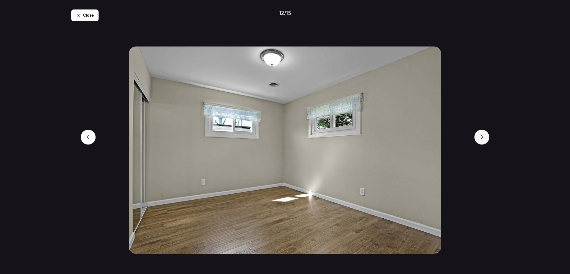
click at [423, 138] on icon at bounding box center [481, 137] width 5 height 5
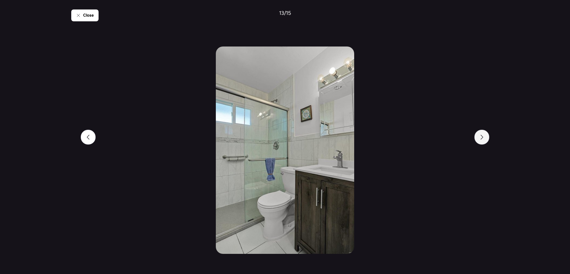
click at [423, 138] on icon at bounding box center [481, 137] width 5 height 5
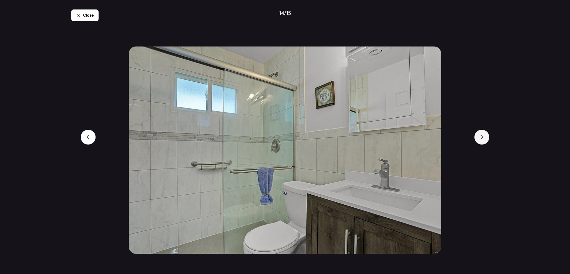
click at [423, 138] on icon at bounding box center [481, 137] width 5 height 5
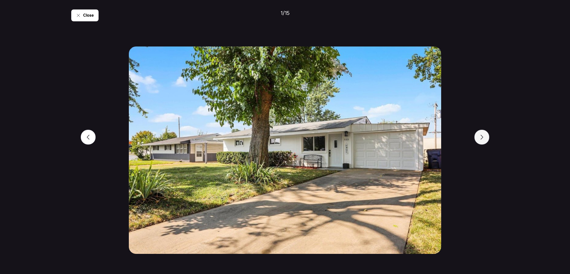
click at [423, 138] on icon at bounding box center [481, 137] width 5 height 5
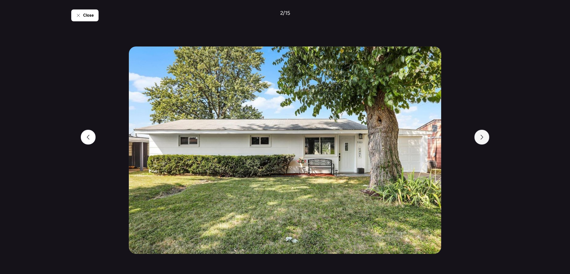
click at [423, 138] on icon at bounding box center [481, 137] width 5 height 5
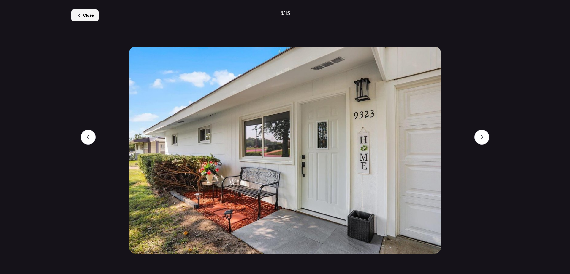
click at [90, 18] on span "Close" at bounding box center [88, 15] width 11 height 6
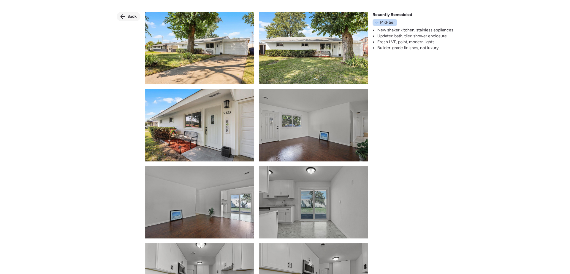
click at [128, 15] on span "Back" at bounding box center [131, 17] width 9 height 6
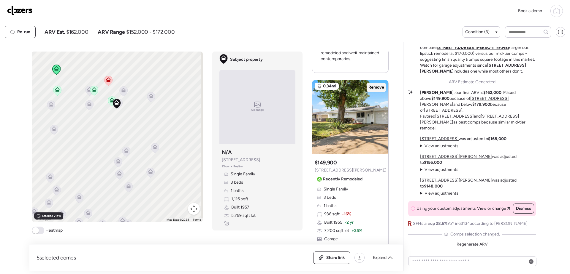
click at [379, 85] on span "Remove" at bounding box center [376, 88] width 16 height 6
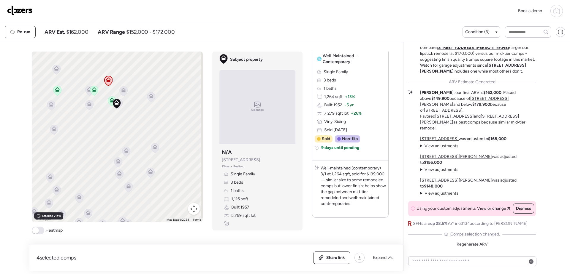
click at [53, 93] on icon at bounding box center [57, 91] width 8 height 10
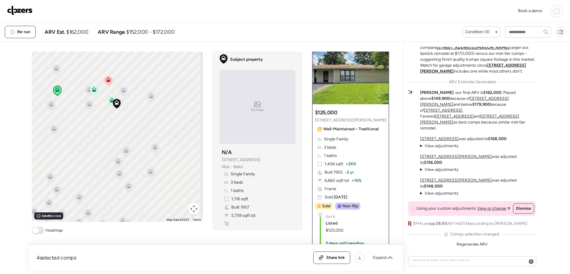
scroll to position [0, 0]
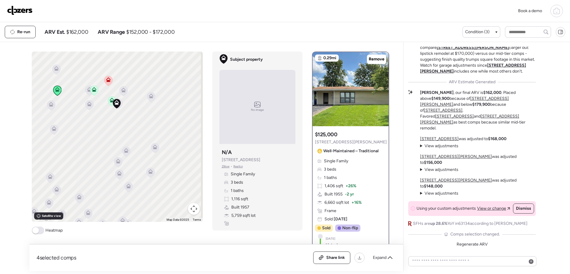
click at [93, 92] on icon at bounding box center [94, 91] width 8 height 10
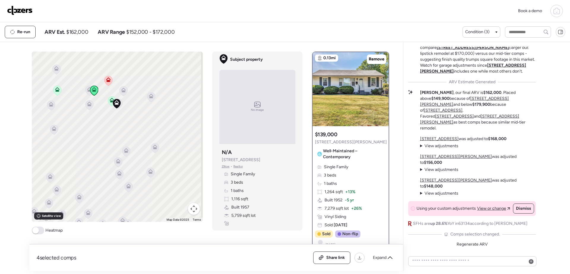
click at [108, 102] on icon at bounding box center [112, 101] width 8 height 10
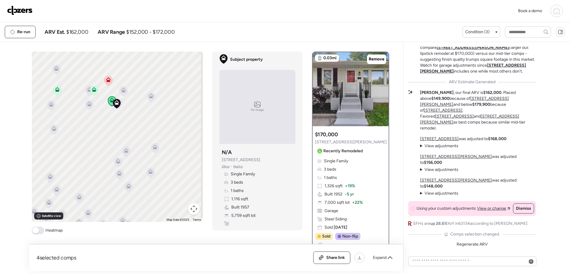
click at [87, 106] on icon at bounding box center [89, 105] width 4 height 2
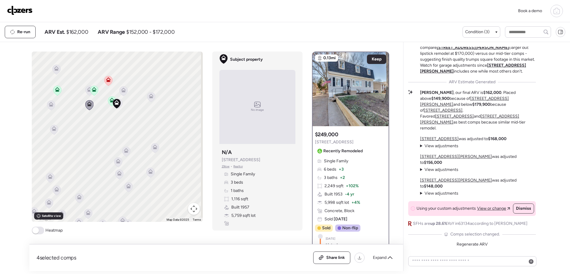
click at [93, 91] on icon at bounding box center [94, 91] width 4 height 2
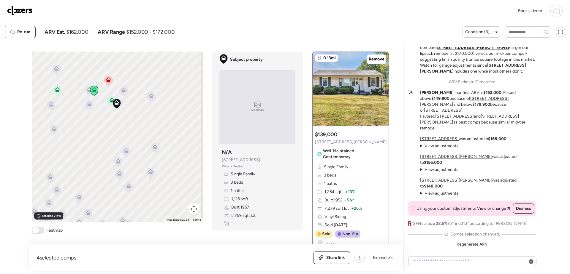
click at [110, 100] on icon at bounding box center [112, 100] width 5 height 5
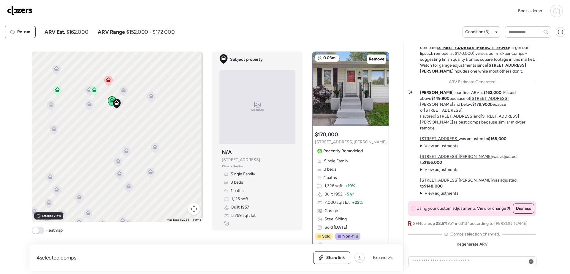
click at [54, 92] on icon at bounding box center [57, 91] width 8 height 10
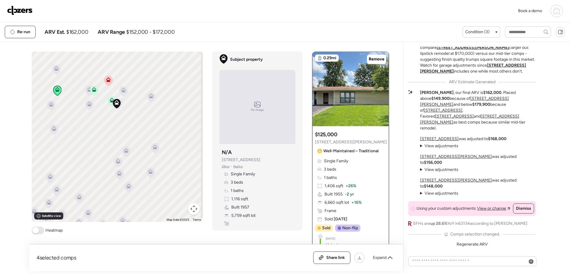
click at [122, 92] on icon at bounding box center [123, 92] width 4 height 2
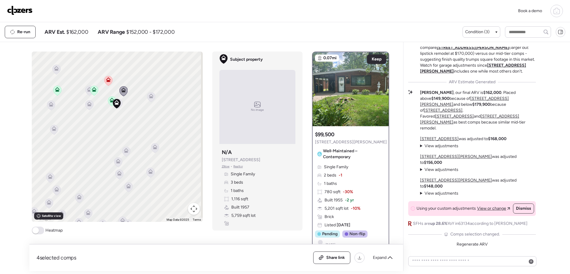
click at [151, 96] on icon at bounding box center [151, 95] width 4 height 3
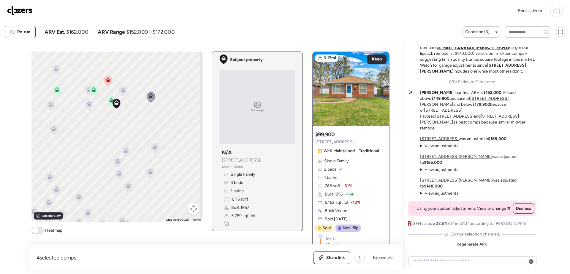
click at [118, 102] on icon at bounding box center [116, 104] width 8 height 10
click at [119, 104] on icon at bounding box center [118, 104] width 8 height 10
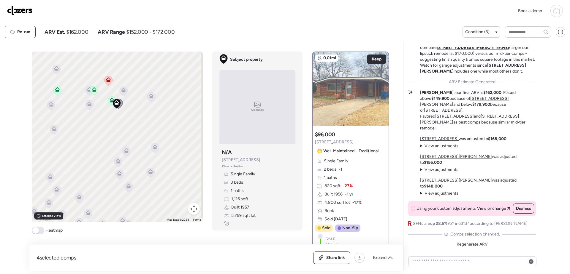
click at [89, 107] on icon at bounding box center [89, 105] width 8 height 10
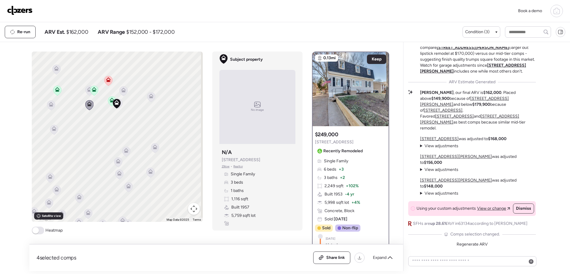
click at [53, 131] on icon at bounding box center [54, 130] width 4 height 2
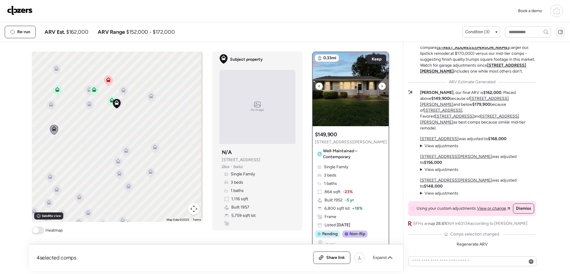
click at [381, 85] on icon at bounding box center [382, 86] width 2 height 7
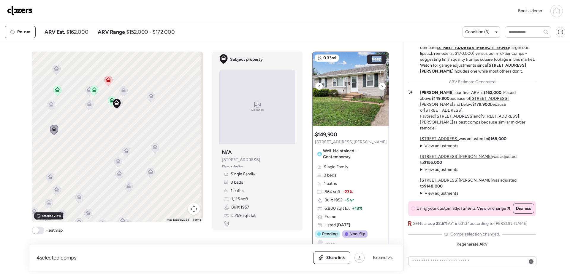
click at [381, 85] on icon at bounding box center [382, 86] width 2 height 7
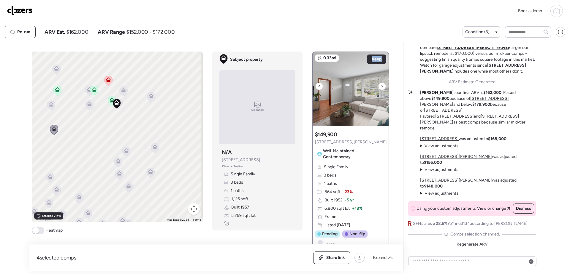
click at [381, 85] on icon at bounding box center [382, 86] width 2 height 7
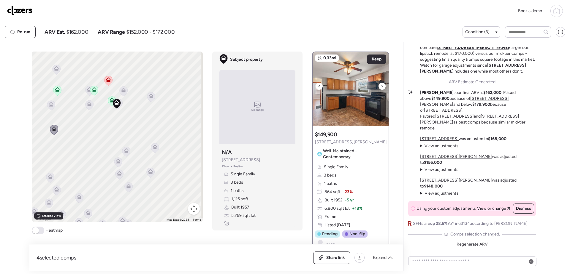
click at [381, 87] on icon at bounding box center [382, 86] width 2 height 7
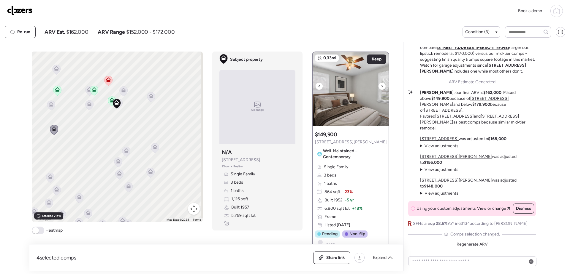
click at [381, 87] on icon at bounding box center [382, 86] width 2 height 7
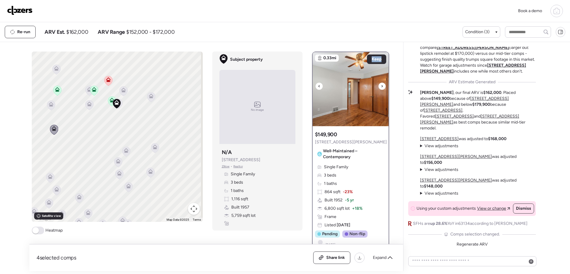
click at [381, 87] on icon at bounding box center [382, 86] width 2 height 7
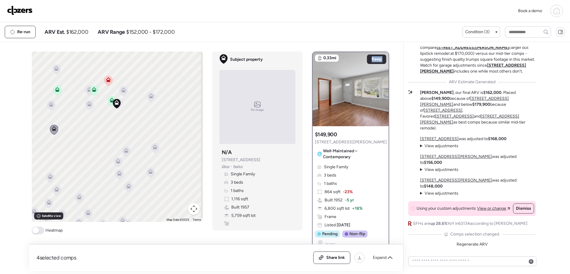
click at [110, 100] on icon at bounding box center [112, 100] width 5 height 5
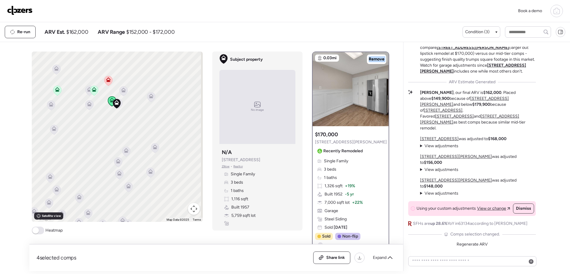
click at [93, 91] on icon at bounding box center [94, 91] width 4 height 2
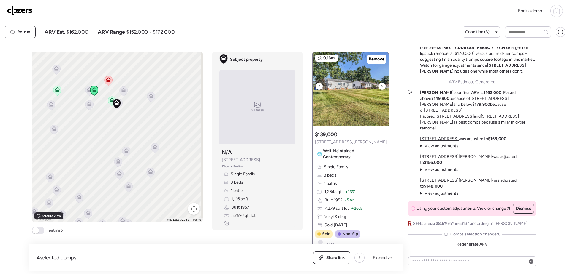
click at [381, 85] on icon at bounding box center [382, 86] width 2 height 7
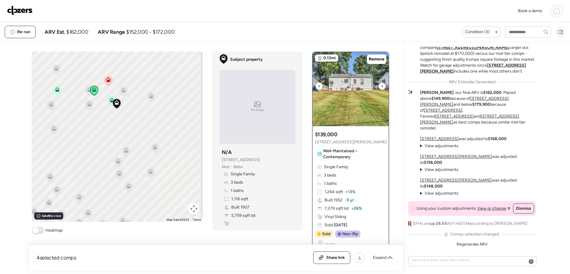
click at [381, 85] on icon at bounding box center [382, 86] width 2 height 7
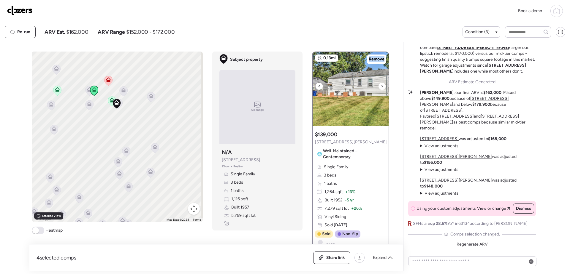
click at [381, 85] on icon at bounding box center [382, 86] width 2 height 7
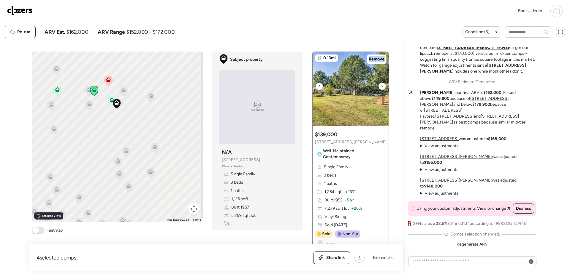
click at [381, 85] on icon at bounding box center [382, 86] width 2 height 7
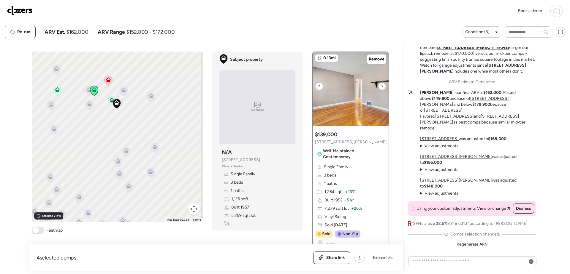
click at [381, 87] on icon at bounding box center [381, 86] width 1 height 2
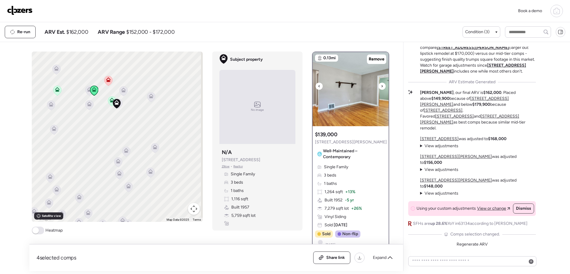
click at [381, 87] on icon at bounding box center [381, 86] width 1 height 2
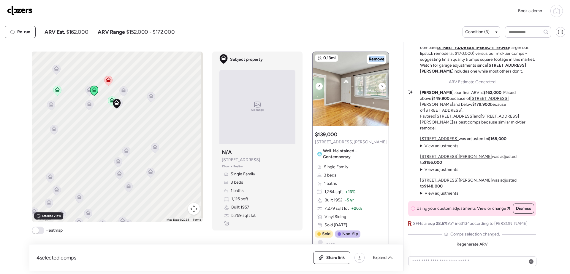
click at [381, 87] on icon at bounding box center [381, 86] width 1 height 2
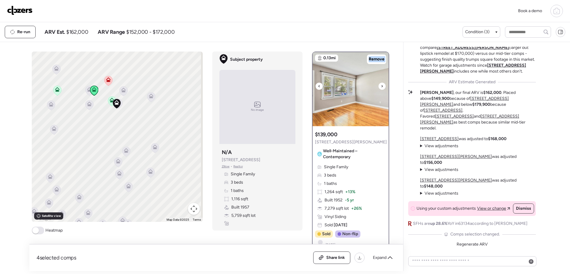
click at [367, 94] on img at bounding box center [350, 89] width 76 height 74
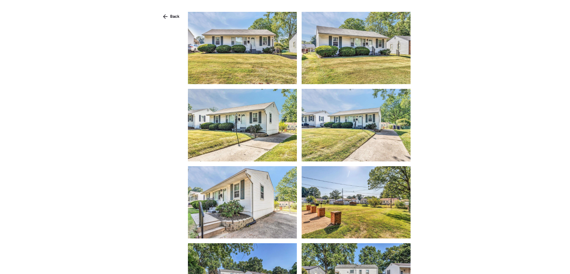
click at [255, 55] on img at bounding box center [242, 48] width 109 height 72
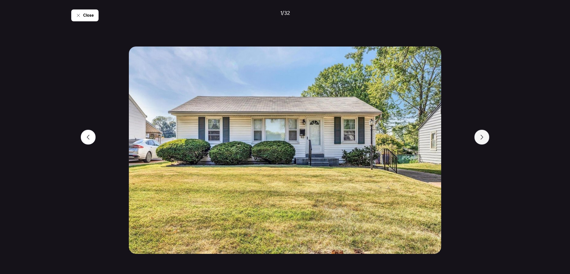
click at [423, 140] on div at bounding box center [481, 137] width 15 height 15
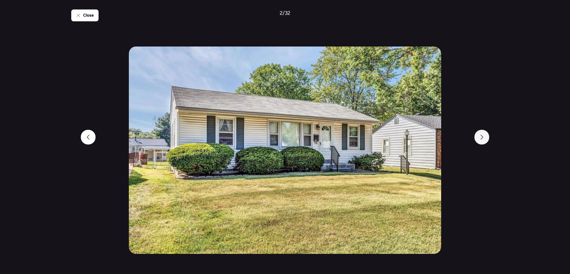
click at [423, 140] on div at bounding box center [481, 137] width 15 height 15
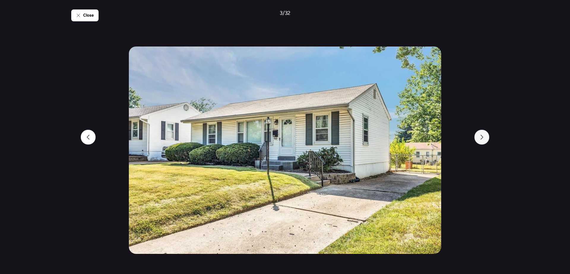
click at [423, 140] on div at bounding box center [481, 137] width 15 height 15
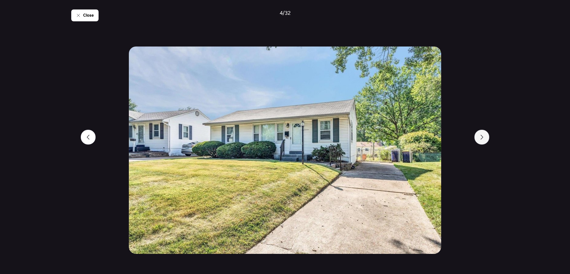
click at [423, 140] on div at bounding box center [481, 137] width 15 height 15
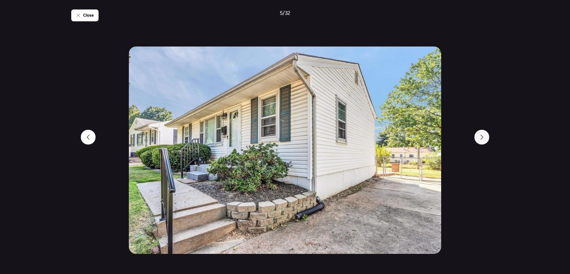
click at [423, 140] on div at bounding box center [481, 137] width 15 height 15
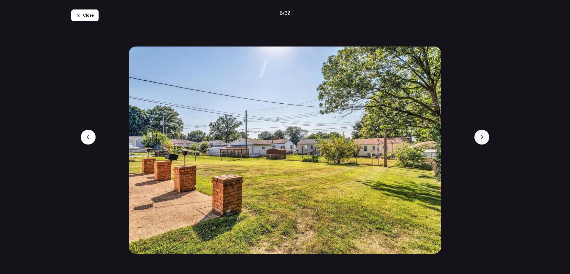
click at [423, 140] on div at bounding box center [481, 137] width 15 height 15
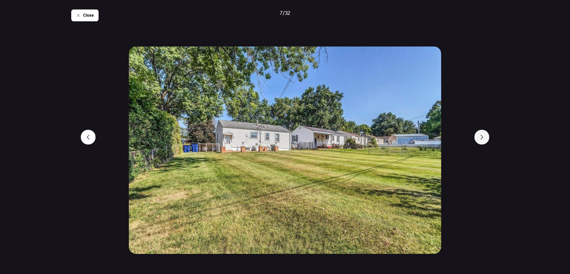
click at [423, 140] on div at bounding box center [481, 137] width 15 height 15
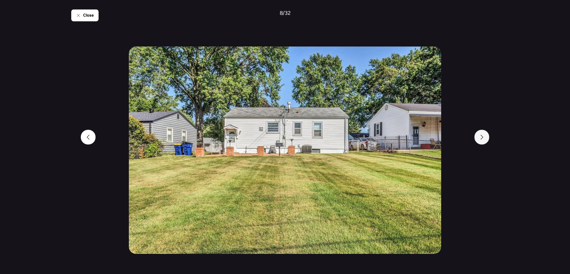
click at [423, 140] on div at bounding box center [481, 137] width 15 height 15
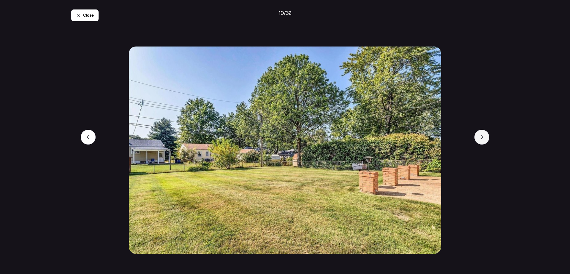
click at [423, 140] on div at bounding box center [481, 137] width 15 height 15
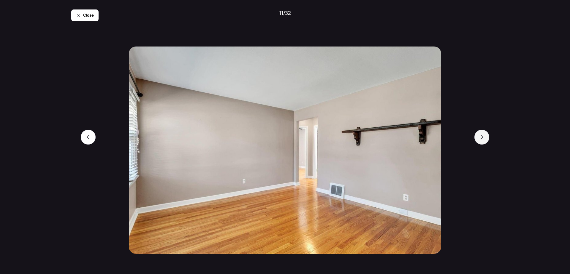
click at [423, 140] on div at bounding box center [481, 137] width 15 height 15
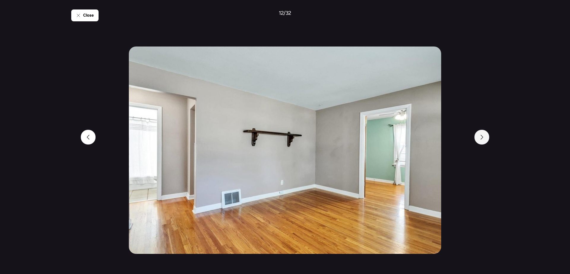
click at [423, 140] on div at bounding box center [481, 137] width 15 height 15
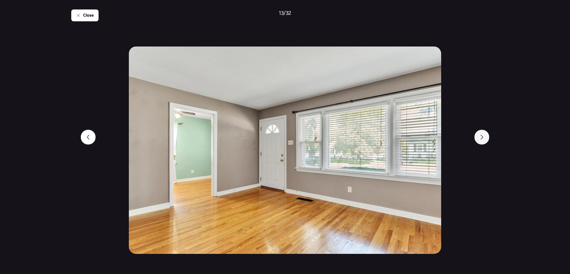
click at [423, 140] on div at bounding box center [481, 137] width 15 height 15
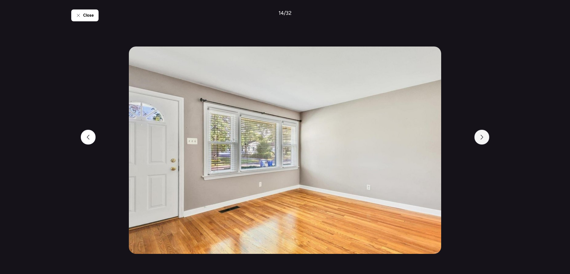
click at [423, 140] on div at bounding box center [481, 137] width 15 height 15
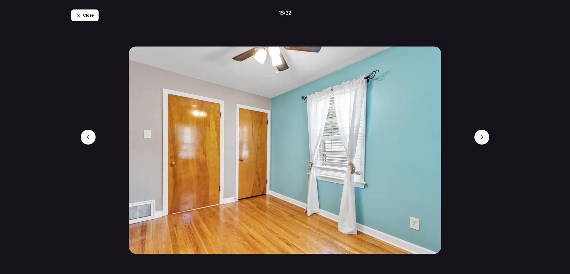
click at [423, 140] on div at bounding box center [481, 137] width 15 height 15
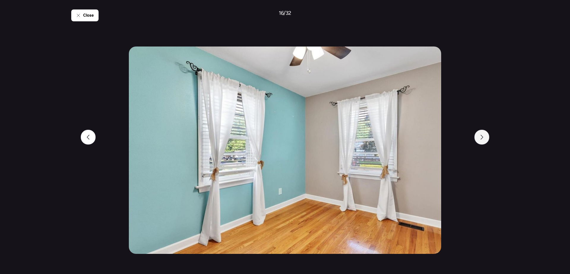
click at [423, 140] on div at bounding box center [481, 137] width 15 height 15
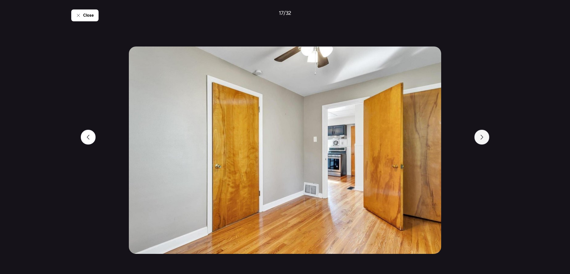
click at [423, 140] on div at bounding box center [481, 137] width 15 height 15
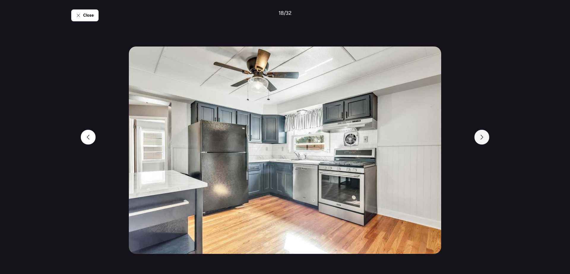
click at [423, 140] on div at bounding box center [481, 137] width 15 height 15
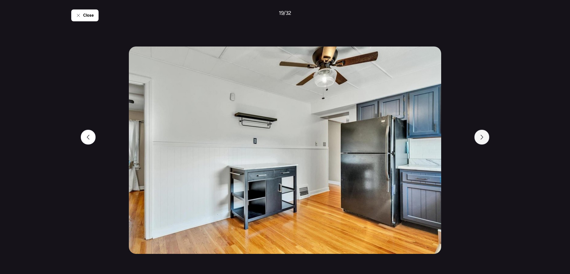
click at [423, 140] on div at bounding box center [481, 137] width 15 height 15
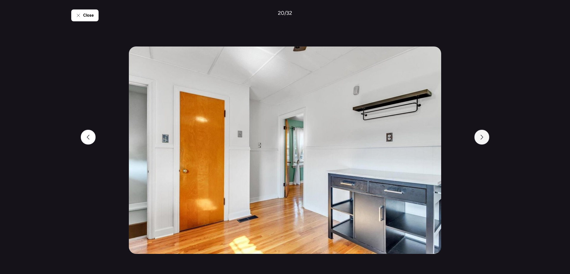
click at [423, 140] on div at bounding box center [481, 137] width 15 height 15
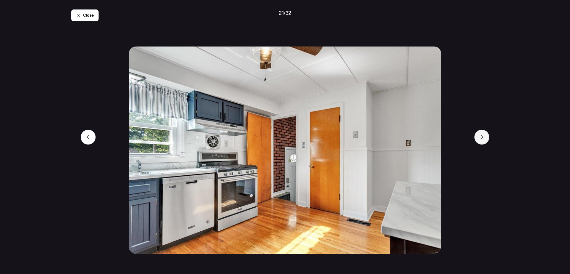
click at [423, 140] on div at bounding box center [481, 137] width 15 height 15
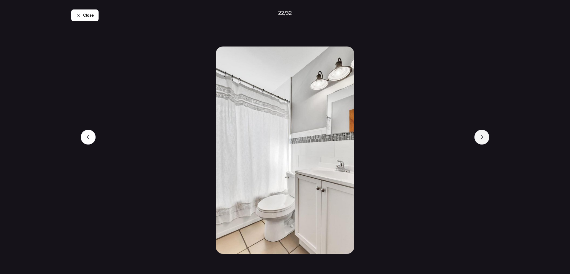
click at [423, 140] on div at bounding box center [481, 137] width 15 height 15
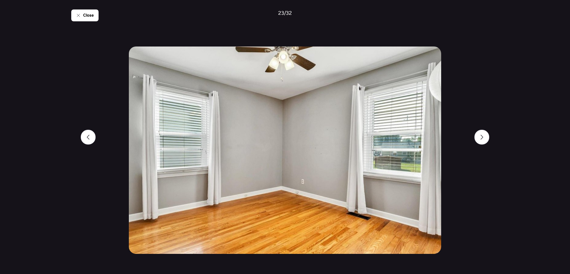
click at [72, 5] on div "Close 23 / 32" at bounding box center [284, 137] width 427 height 274
click at [79, 13] on div "Close" at bounding box center [84, 15] width 27 height 12
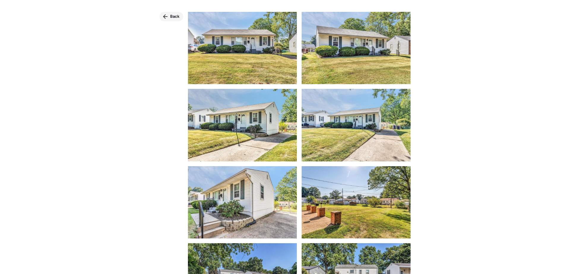
click at [172, 17] on span "Back" at bounding box center [174, 17] width 9 height 6
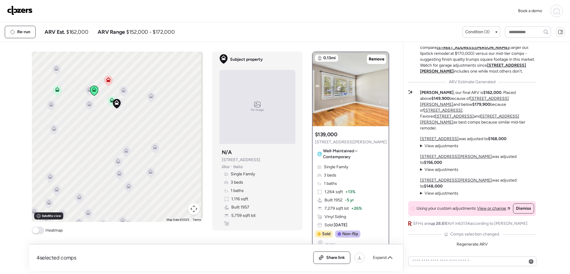
click at [106, 80] on icon at bounding box center [108, 79] width 5 height 5
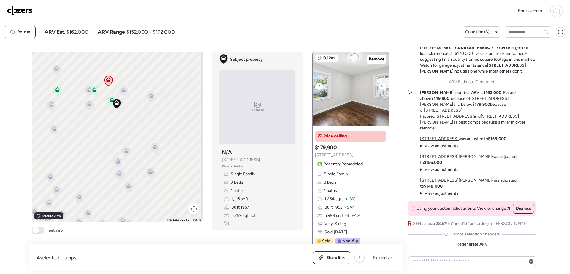
click at [354, 95] on img at bounding box center [350, 89] width 76 height 74
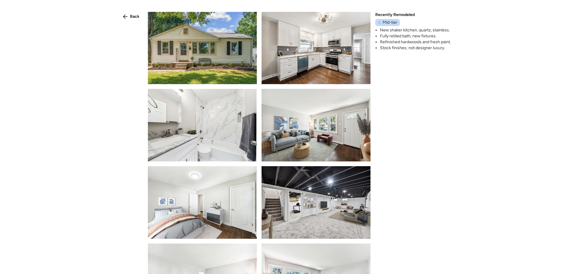
click at [188, 48] on img at bounding box center [202, 48] width 109 height 72
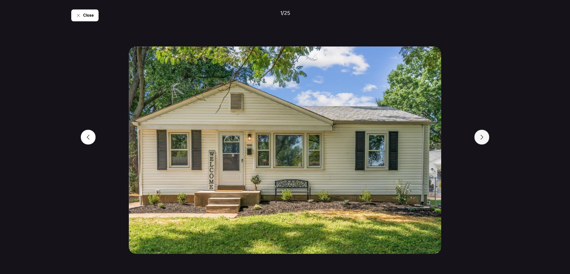
click at [423, 139] on div at bounding box center [481, 137] width 15 height 15
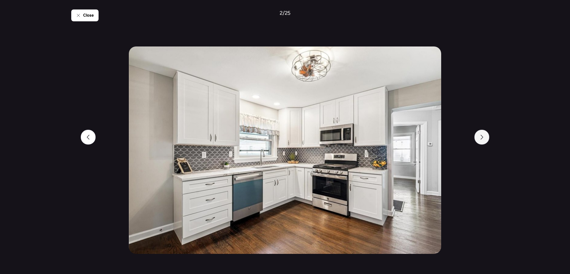
click at [423, 139] on div at bounding box center [481, 137] width 15 height 15
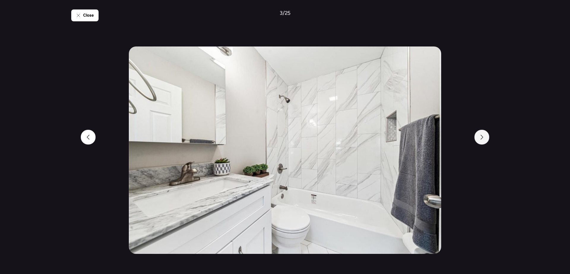
click at [423, 139] on div at bounding box center [481, 137] width 15 height 15
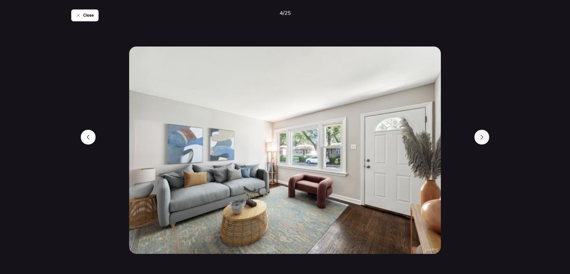
click at [423, 139] on div at bounding box center [481, 137] width 15 height 15
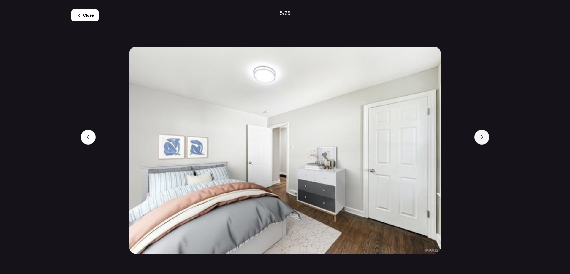
click at [423, 139] on div at bounding box center [481, 137] width 15 height 15
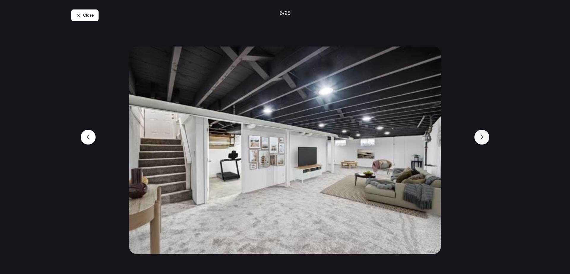
click at [423, 141] on div at bounding box center [481, 137] width 15 height 15
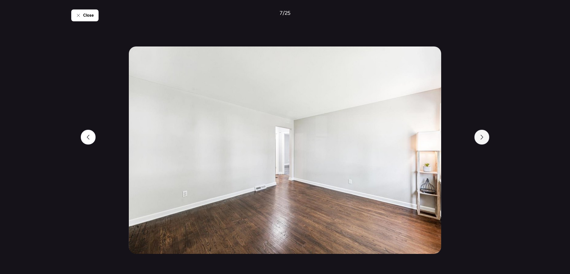
click at [423, 141] on div at bounding box center [481, 137] width 15 height 15
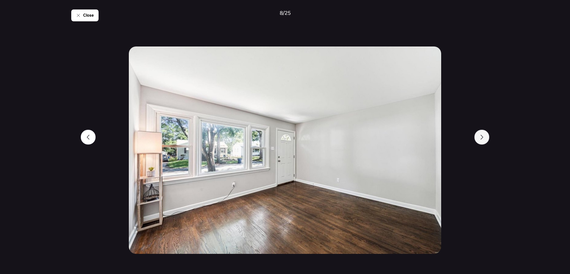
click at [423, 141] on div at bounding box center [481, 137] width 15 height 15
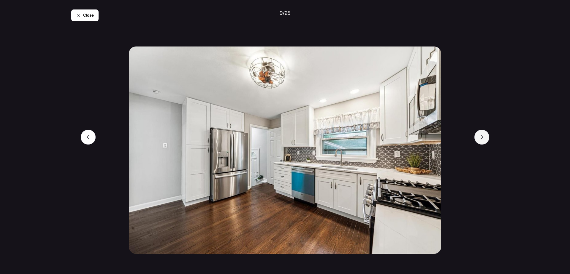
click at [423, 141] on div at bounding box center [481, 137] width 15 height 15
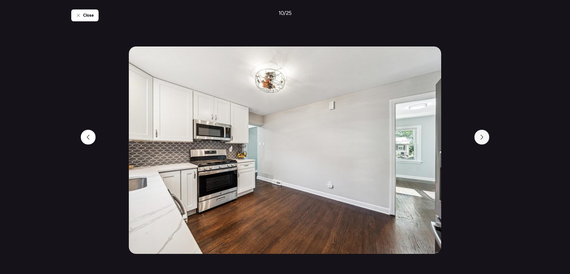
click at [423, 141] on div at bounding box center [481, 137] width 15 height 15
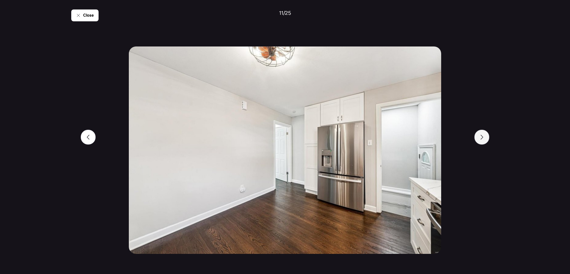
click at [423, 141] on div at bounding box center [481, 137] width 15 height 15
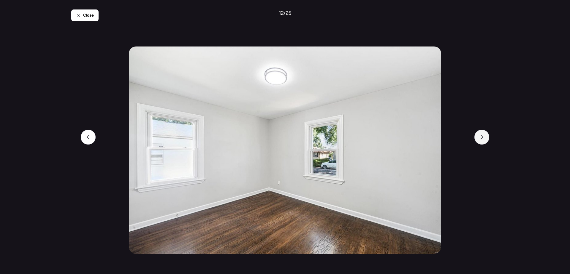
click at [423, 141] on div at bounding box center [481, 137] width 15 height 15
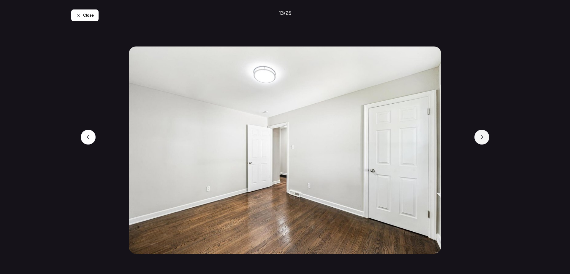
click at [423, 141] on div at bounding box center [481, 137] width 15 height 15
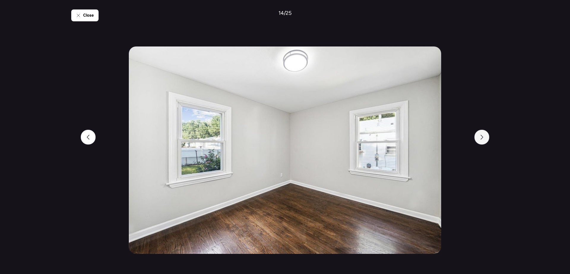
click at [423, 141] on div at bounding box center [481, 137] width 15 height 15
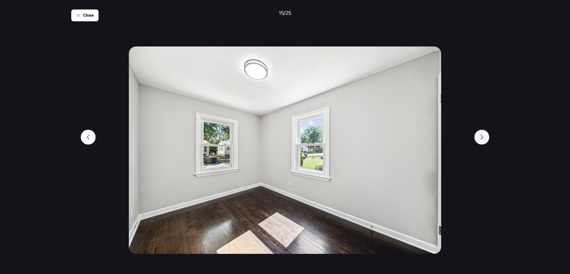
click at [423, 141] on div at bounding box center [481, 137] width 15 height 15
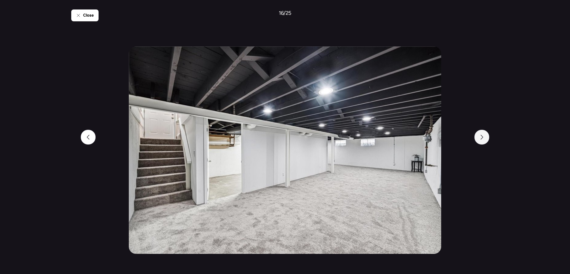
click at [423, 141] on div at bounding box center [481, 137] width 15 height 15
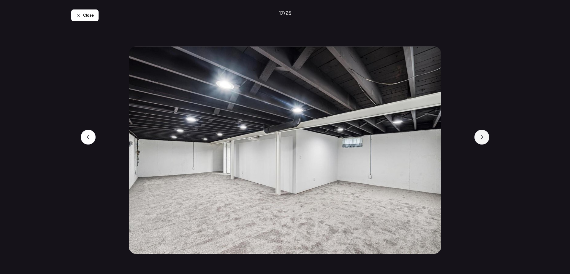
click at [423, 141] on div at bounding box center [481, 137] width 15 height 15
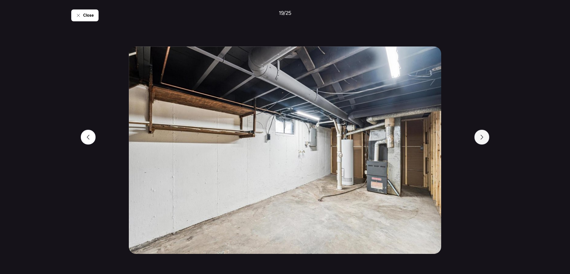
click at [423, 141] on div at bounding box center [481, 137] width 15 height 15
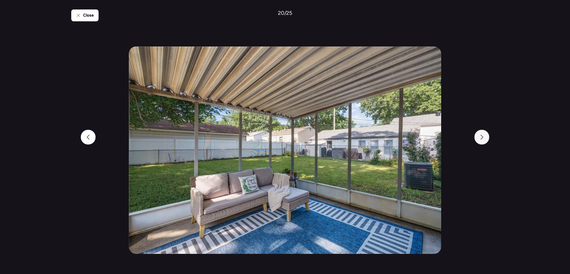
click at [423, 141] on div at bounding box center [481, 137] width 15 height 15
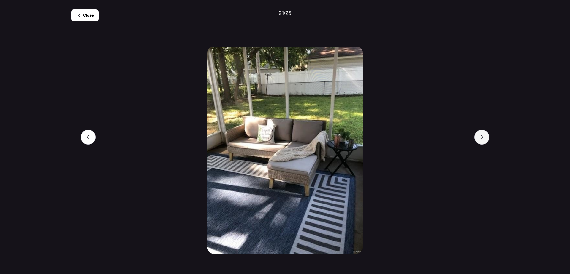
click at [423, 141] on div at bounding box center [481, 137] width 15 height 15
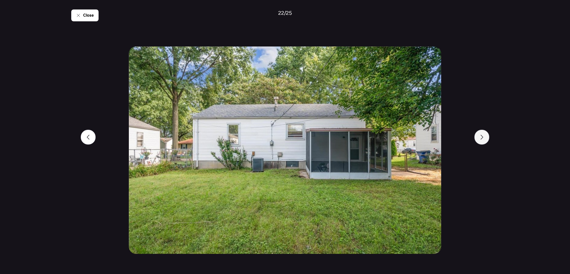
click at [423, 141] on div at bounding box center [481, 137] width 15 height 15
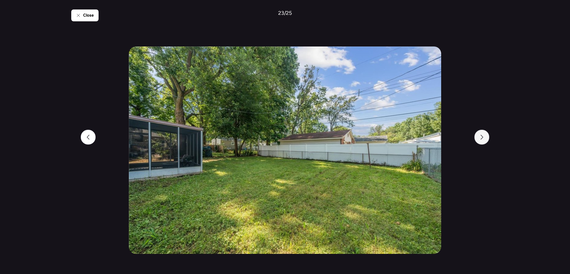
click at [423, 141] on div at bounding box center [481, 137] width 15 height 15
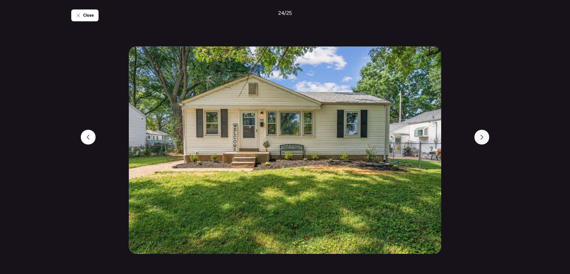
click at [423, 141] on div at bounding box center [481, 137] width 15 height 15
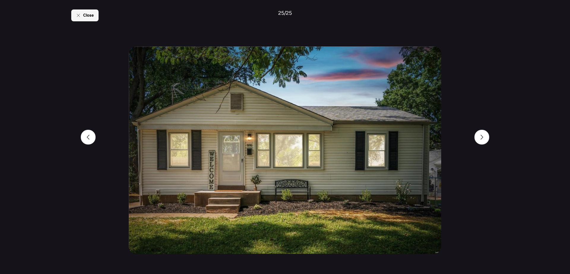
click at [91, 18] on span "Close" at bounding box center [88, 15] width 11 height 6
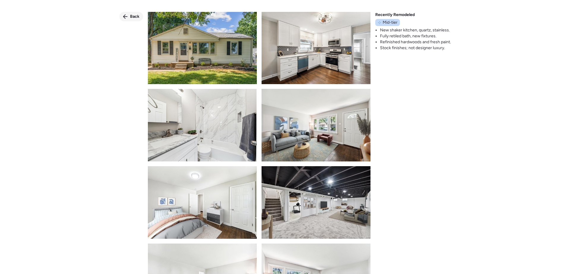
click at [136, 18] on span "Back" at bounding box center [134, 17] width 9 height 6
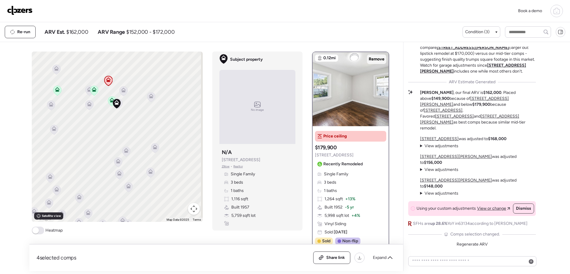
click at [376, 61] on span "Remove" at bounding box center [377, 59] width 16 height 6
click at [387, 221] on div "Expand" at bounding box center [382, 257] width 27 height 9
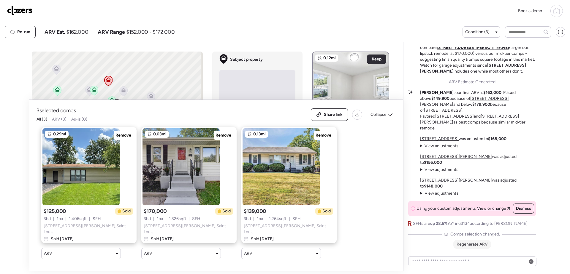
click at [423, 221] on span "Regenerate ARV" at bounding box center [471, 244] width 31 height 5
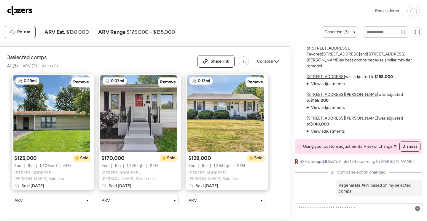
scroll to position [-119, 0]
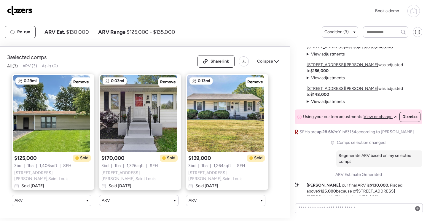
click at [333, 67] on u "[STREET_ADDRESS][PERSON_NAME]" at bounding box center [343, 64] width 72 height 5
click at [269, 63] on span "Collapse" at bounding box center [265, 61] width 16 height 6
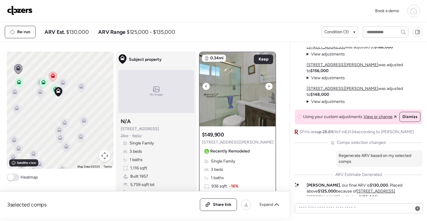
click at [222, 91] on img at bounding box center [238, 89] width 76 height 74
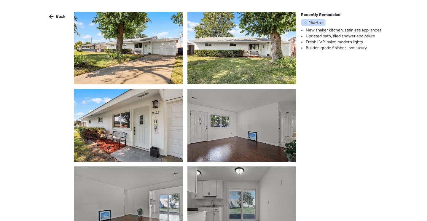
click at [117, 36] on img at bounding box center [128, 48] width 109 height 72
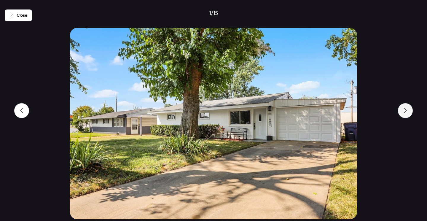
click at [407, 111] on icon at bounding box center [405, 110] width 5 height 5
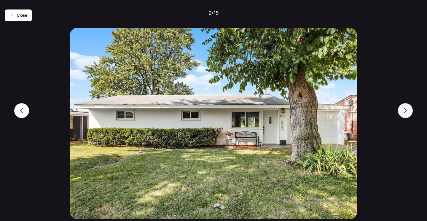
click at [407, 111] on icon at bounding box center [405, 110] width 5 height 5
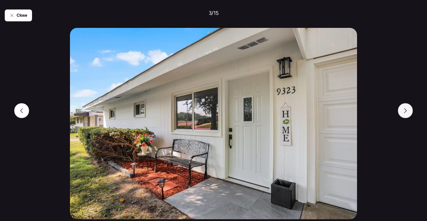
click at [407, 111] on icon at bounding box center [405, 110] width 5 height 5
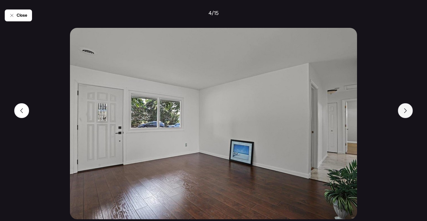
click at [407, 111] on icon at bounding box center [405, 110] width 5 height 5
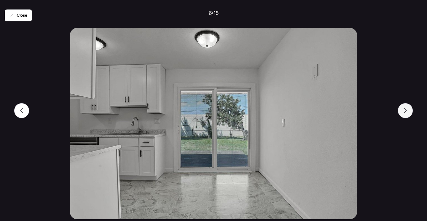
click at [407, 111] on icon at bounding box center [405, 110] width 5 height 5
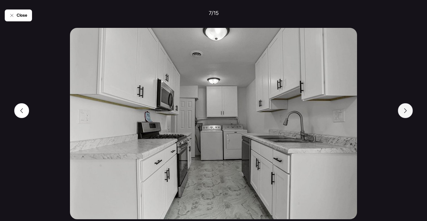
click at [407, 111] on icon at bounding box center [405, 110] width 5 height 5
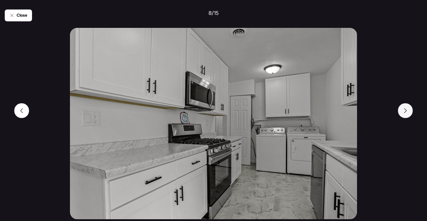
click at [407, 111] on icon at bounding box center [405, 110] width 5 height 5
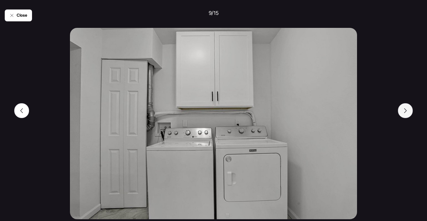
click at [407, 111] on icon at bounding box center [405, 110] width 5 height 5
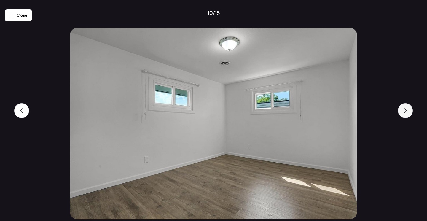
click at [407, 111] on icon at bounding box center [405, 110] width 5 height 5
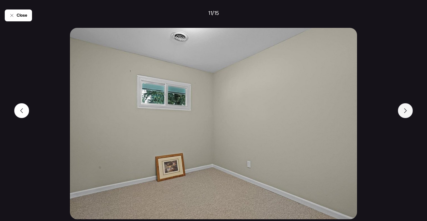
click at [407, 111] on icon at bounding box center [405, 110] width 5 height 5
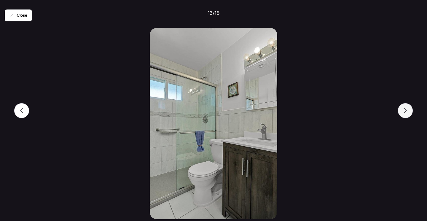
click at [407, 111] on icon at bounding box center [405, 110] width 5 height 5
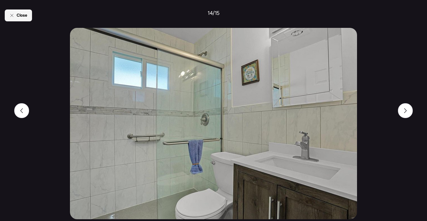
click at [18, 17] on span "Close" at bounding box center [22, 15] width 11 height 6
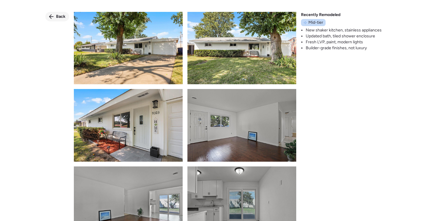
click at [60, 18] on span "Back" at bounding box center [60, 17] width 9 height 6
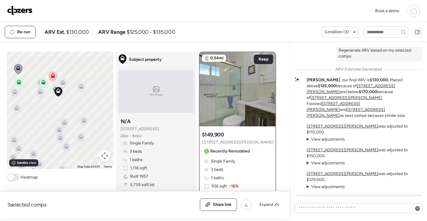
scroll to position [0, 0]
